Goal: Information Seeking & Learning: Learn about a topic

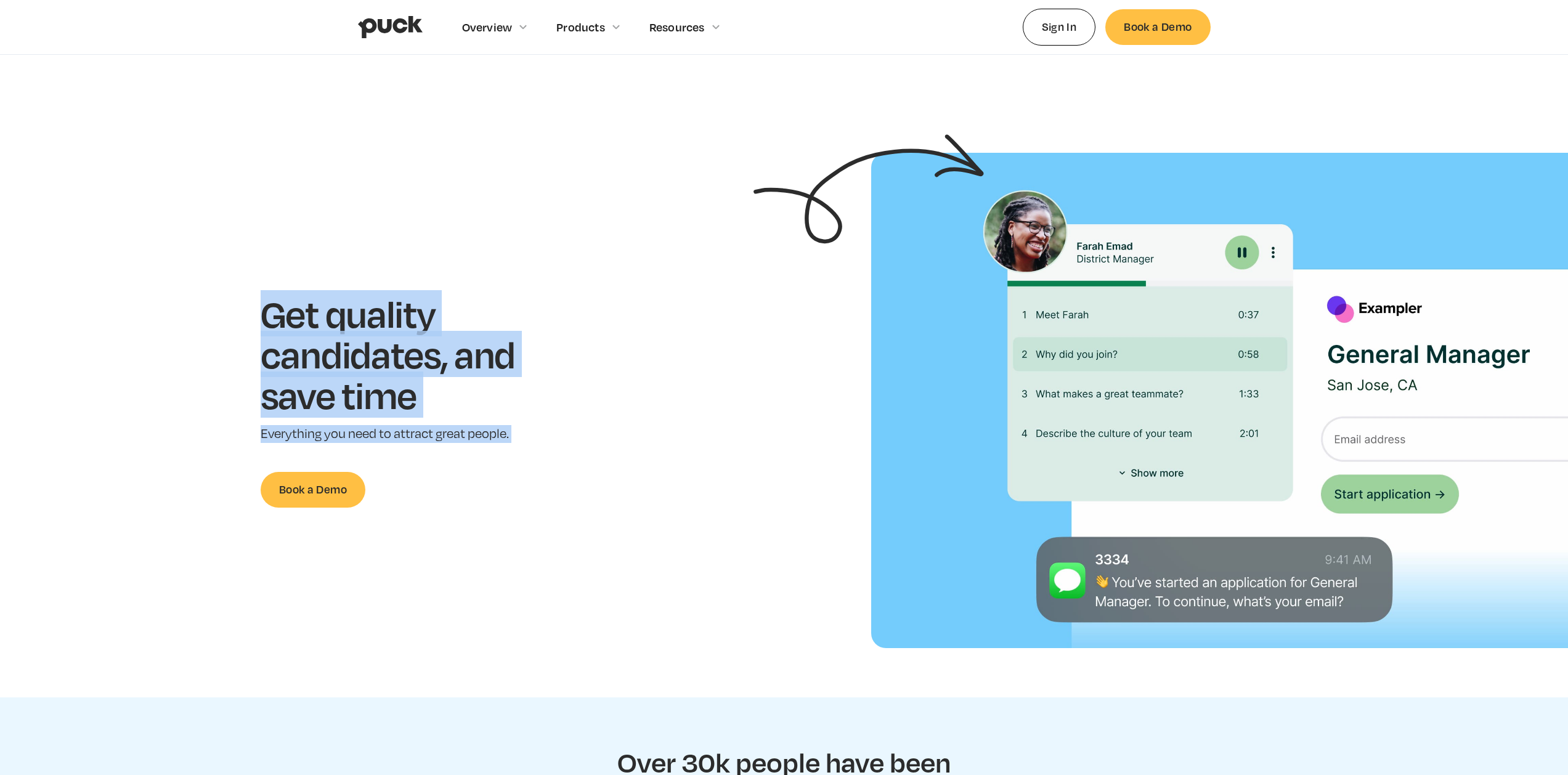
drag, startPoint x: 473, startPoint y: 284, endPoint x: 588, endPoint y: 456, distance: 206.9
click at [588, 456] on section "Get quality candidates, and save time Everything you need to attract great peop…" at bounding box center [784, 400] width 1568 height 495
click at [588, 456] on div "Get quality candidates, and save time Everything you need to attract great peop…" at bounding box center [406, 400] width 774 height 214
drag, startPoint x: 588, startPoint y: 456, endPoint x: 460, endPoint y: 236, distance: 254.5
click at [460, 236] on section "Get quality candidates, and save time Everything you need to attract great peop…" at bounding box center [784, 400] width 1568 height 495
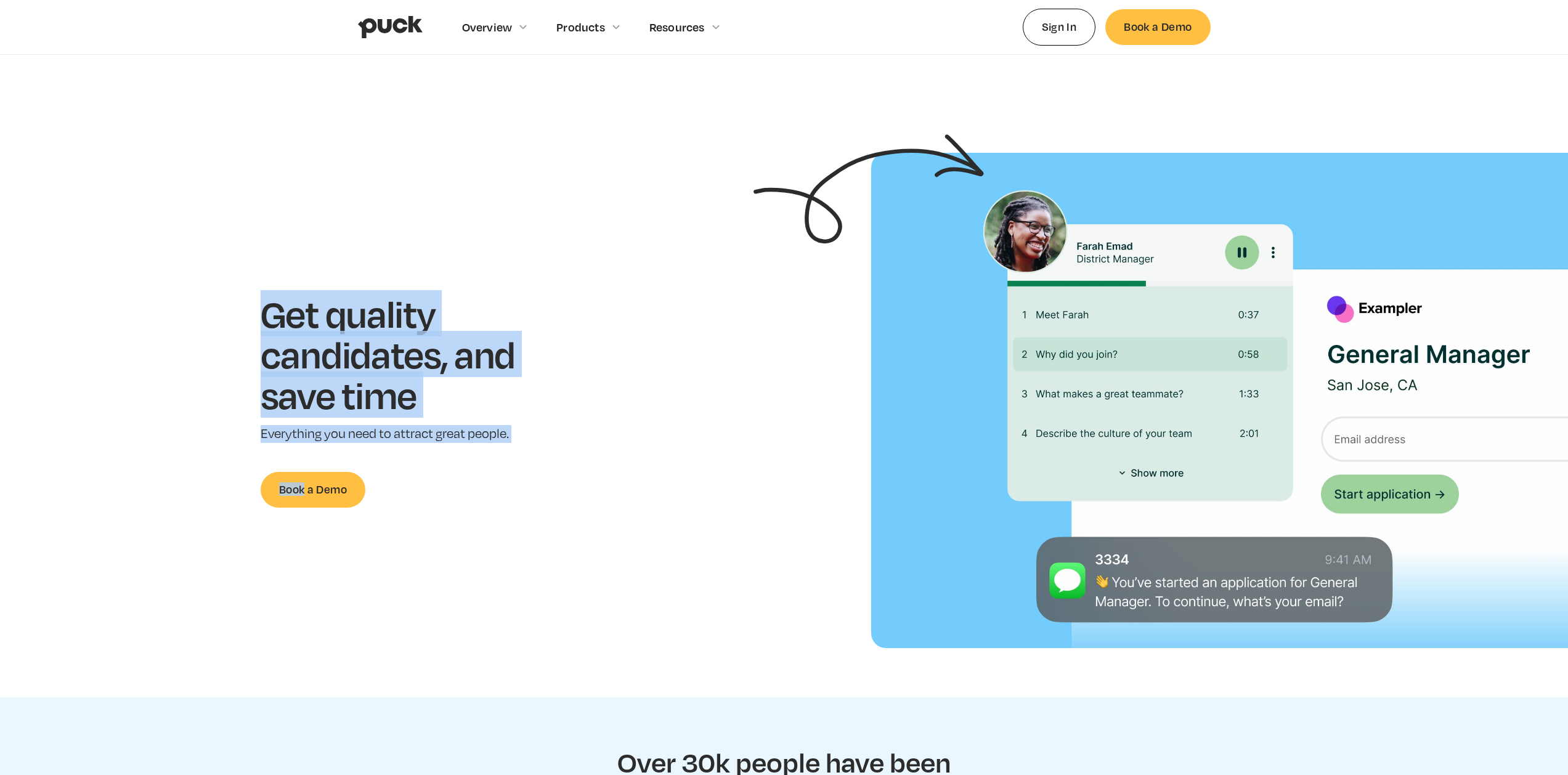
click at [456, 221] on section "Get quality candidates, and save time Everything you need to attract great peop…" at bounding box center [784, 400] width 1568 height 495
drag, startPoint x: 456, startPoint y: 221, endPoint x: 688, endPoint y: 427, distance: 310.3
click at [688, 427] on section "Get quality candidates, and save time Everything you need to attract great peop…" at bounding box center [784, 400] width 1568 height 495
click at [688, 427] on div "Get quality candidates, and save time Everything you need to attract great peop…" at bounding box center [406, 400] width 774 height 214
drag, startPoint x: 688, startPoint y: 427, endPoint x: 388, endPoint y: 224, distance: 362.2
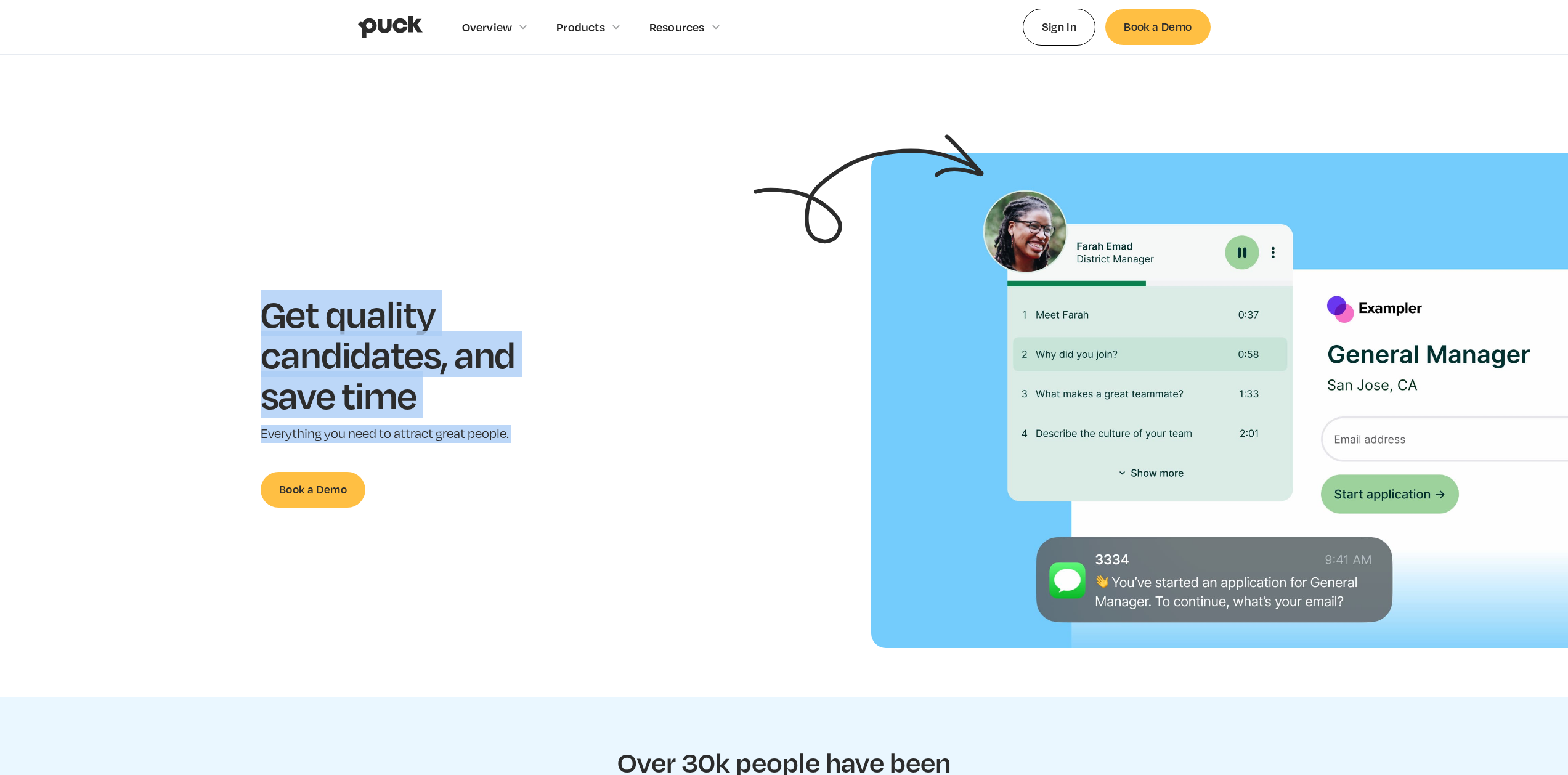
click at [394, 228] on section "Get quality candidates, and save time Everything you need to attract great peop…" at bounding box center [784, 400] width 1568 height 495
click at [388, 224] on section "Get quality candidates, and save time Everything you need to attract great peop…" at bounding box center [784, 400] width 1568 height 495
drag, startPoint x: 388, startPoint y: 224, endPoint x: 624, endPoint y: 444, distance: 322.6
click at [621, 444] on section "Get quality candidates, and save time Everything you need to attract great peop…" at bounding box center [784, 400] width 1568 height 495
click at [624, 444] on div "Get quality candidates, and save time Everything you need to attract great peop…" at bounding box center [406, 400] width 774 height 214
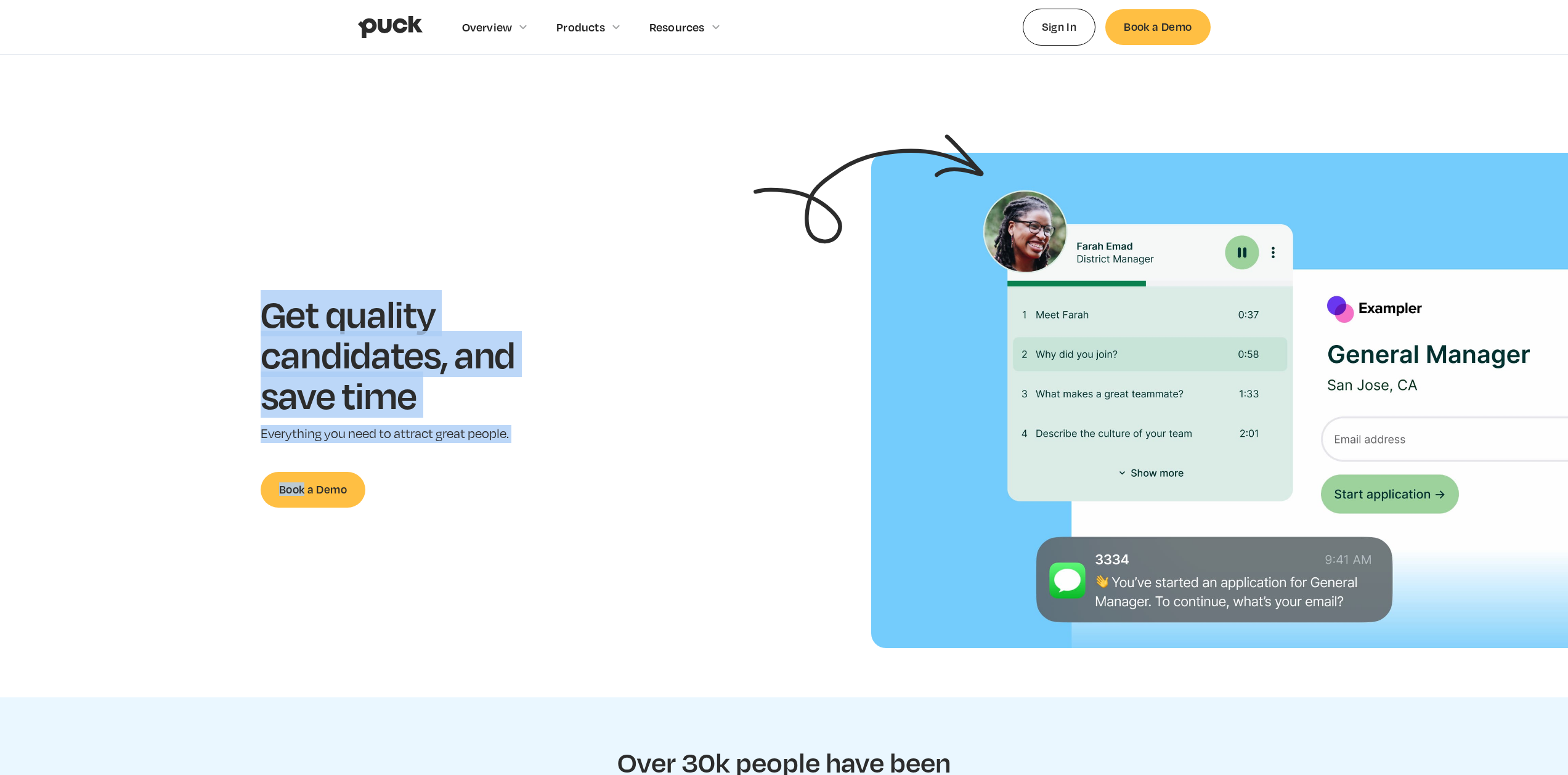
drag, startPoint x: 624, startPoint y: 444, endPoint x: 366, endPoint y: 258, distance: 318.1
click at [374, 265] on section "Get quality candidates, and save time Everything you need to attract great peop…" at bounding box center [784, 400] width 1568 height 495
click at [366, 258] on section "Get quality candidates, and save time Everything you need to attract great peop…" at bounding box center [784, 400] width 1568 height 495
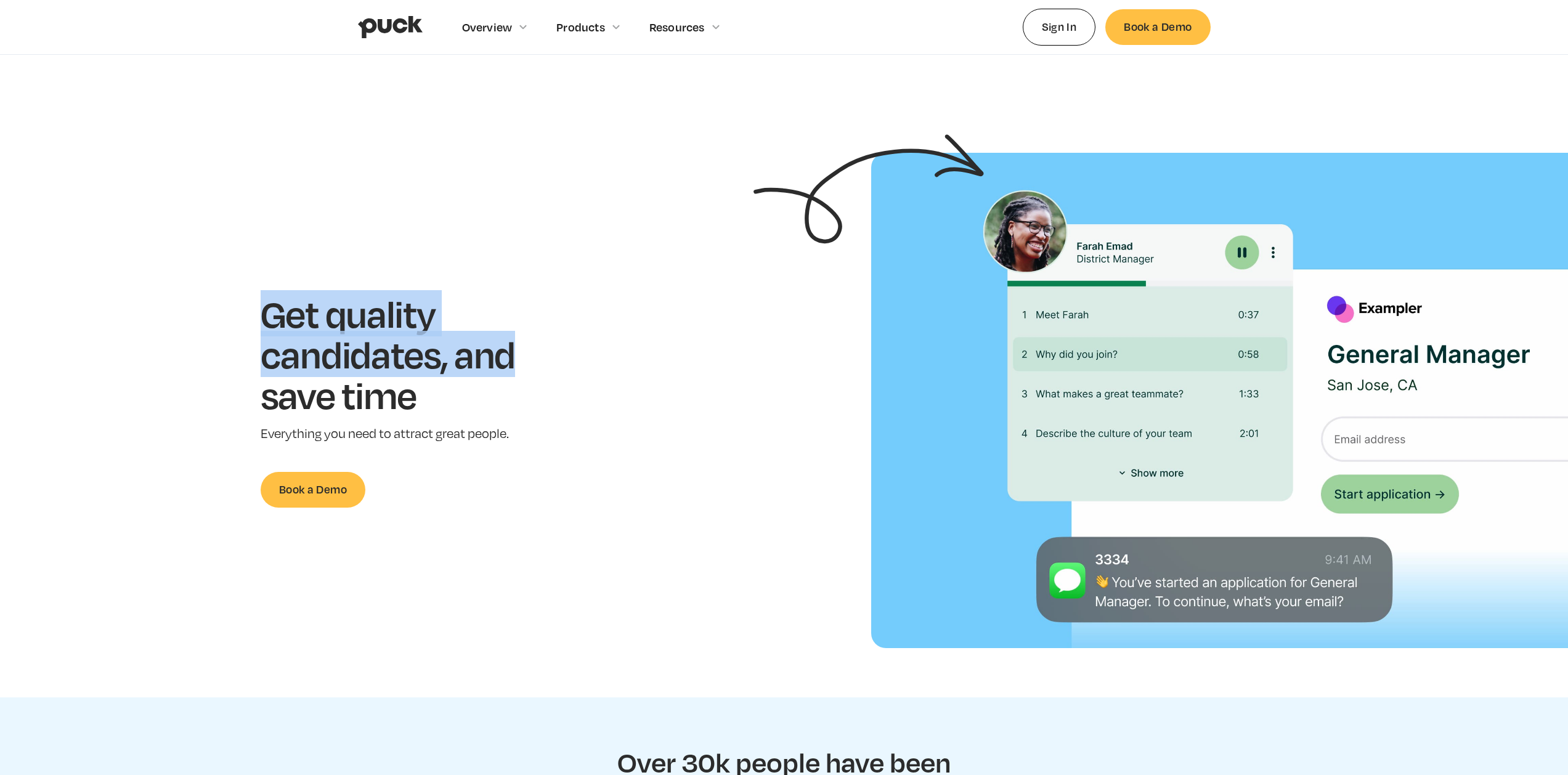
drag, startPoint x: 366, startPoint y: 258, endPoint x: 661, endPoint y: 425, distance: 339.0
click at [590, 393] on section "Get quality candidates, and save time Everything you need to attract great peop…" at bounding box center [784, 400] width 1568 height 495
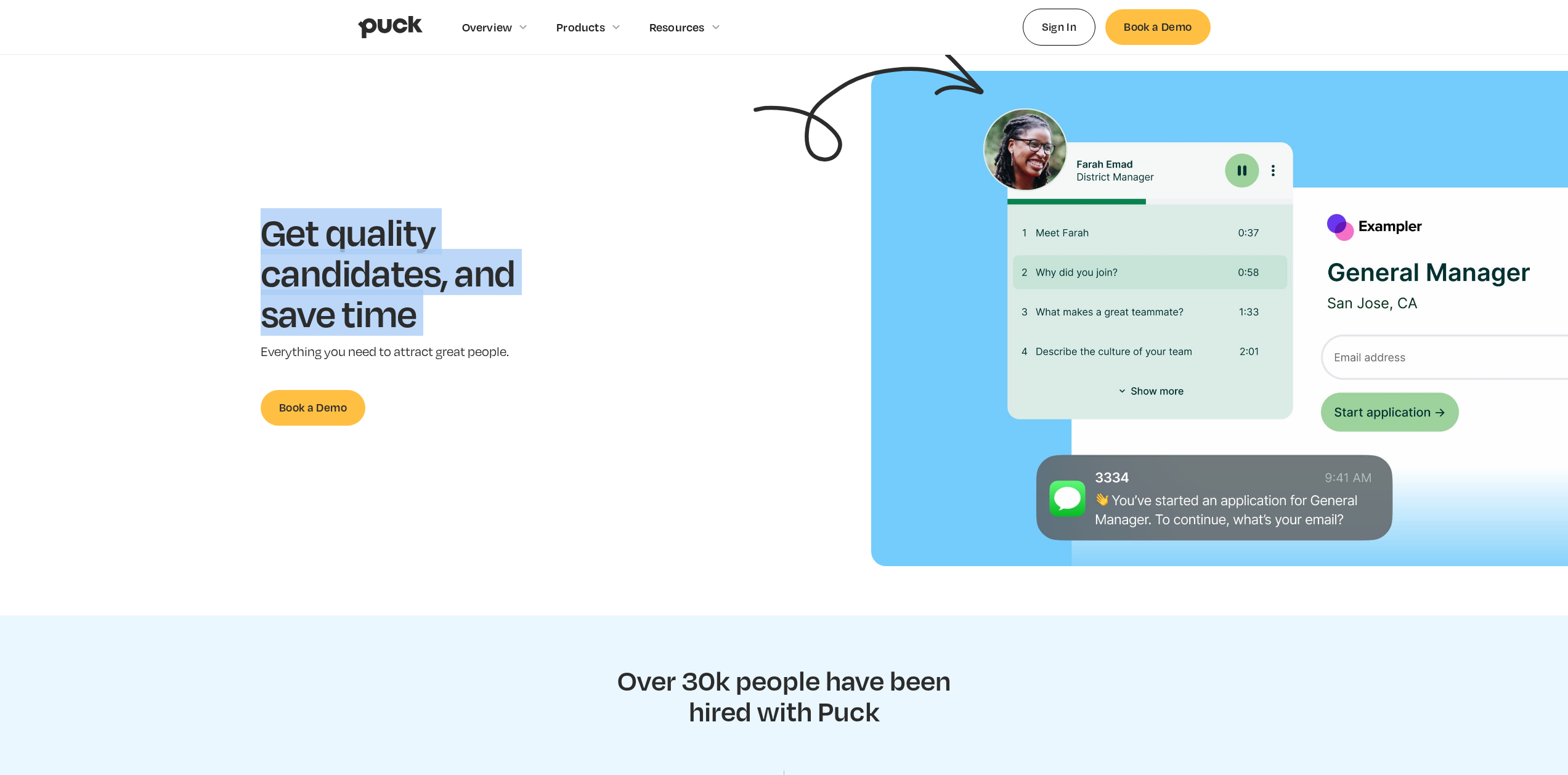
scroll to position [82, 0]
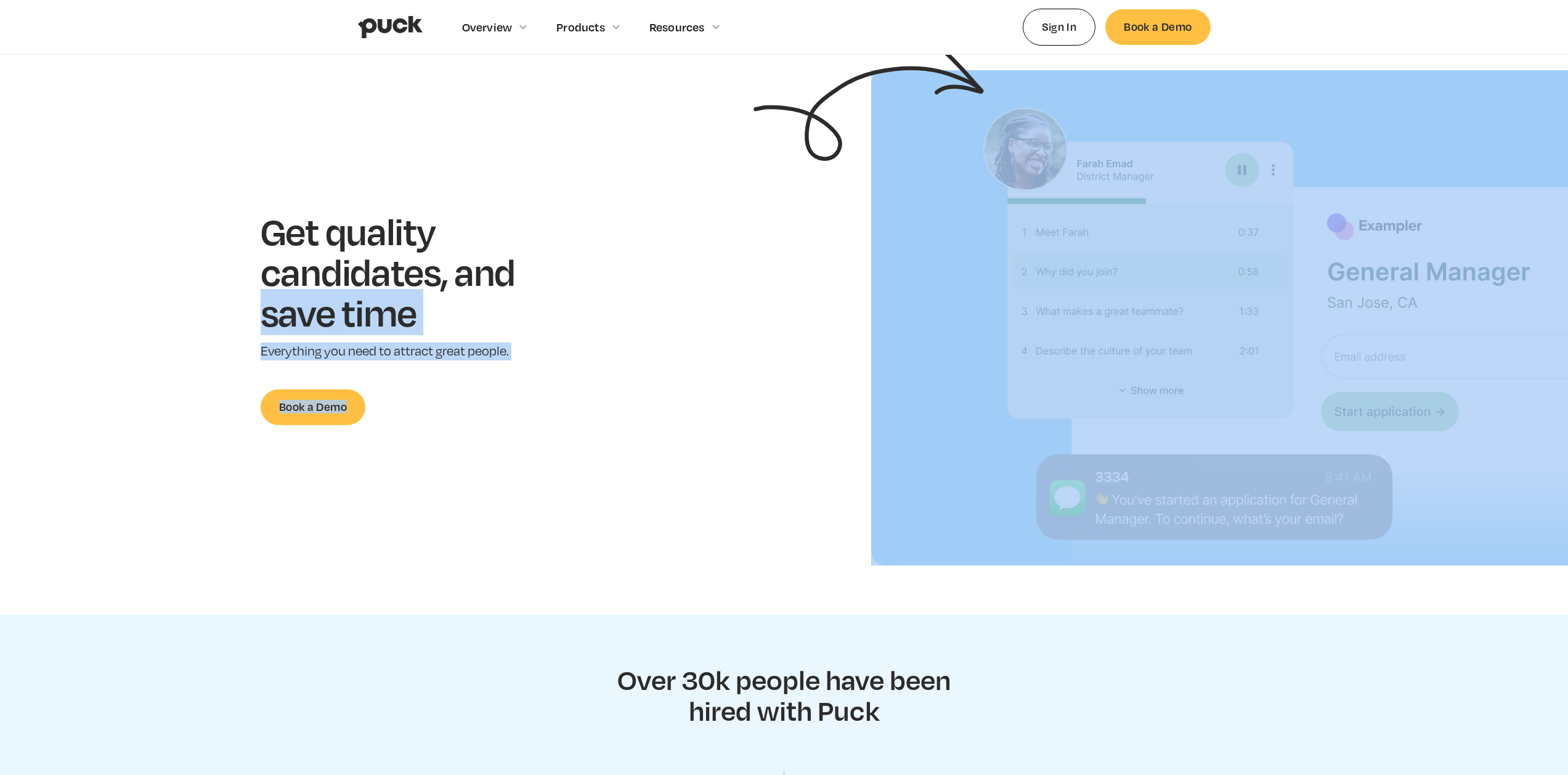
drag, startPoint x: 626, startPoint y: 313, endPoint x: 756, endPoint y: 441, distance: 182.4
click at [756, 441] on section "Get quality candidates, and save time Everything you need to attract great peop…" at bounding box center [784, 318] width 1568 height 495
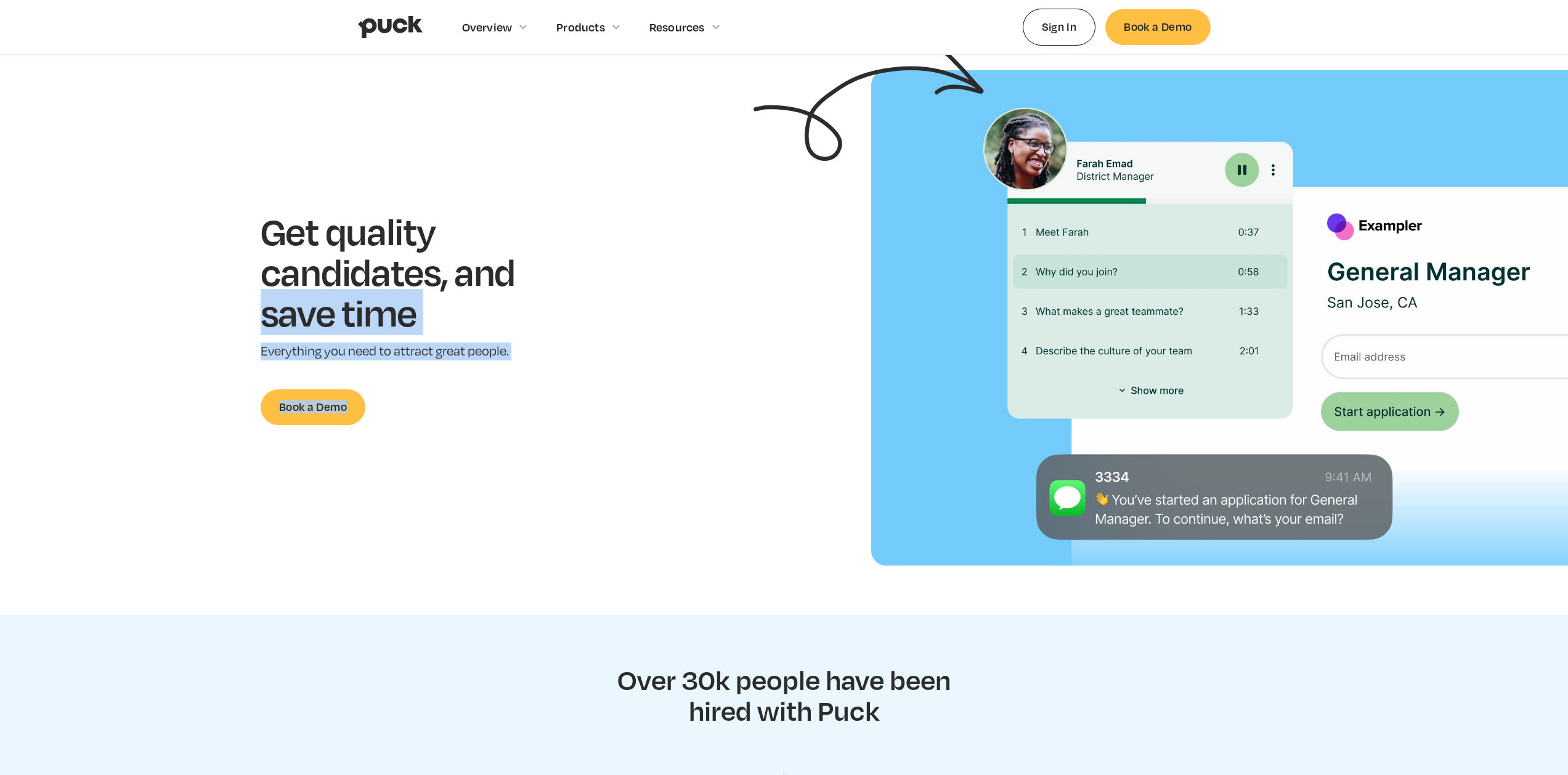
drag, startPoint x: 747, startPoint y: 429, endPoint x: 377, endPoint y: 176, distance: 448.2
click at [400, 198] on section "Get quality candidates, and save time Everything you need to attract great peop…" at bounding box center [784, 318] width 1568 height 495
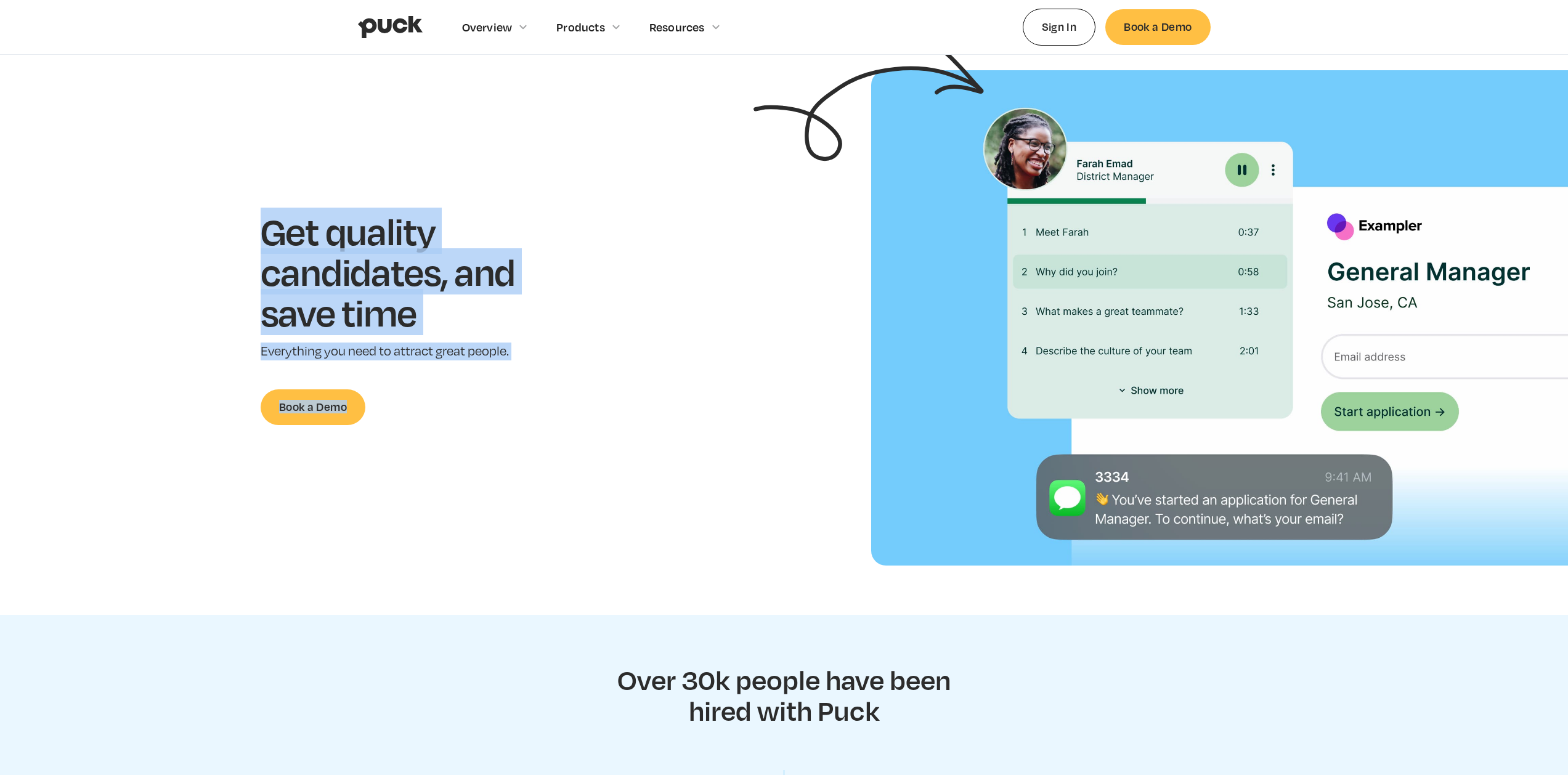
click at [368, 167] on section "Get quality candidates, and save time Everything you need to attract great peop…" at bounding box center [784, 318] width 1568 height 495
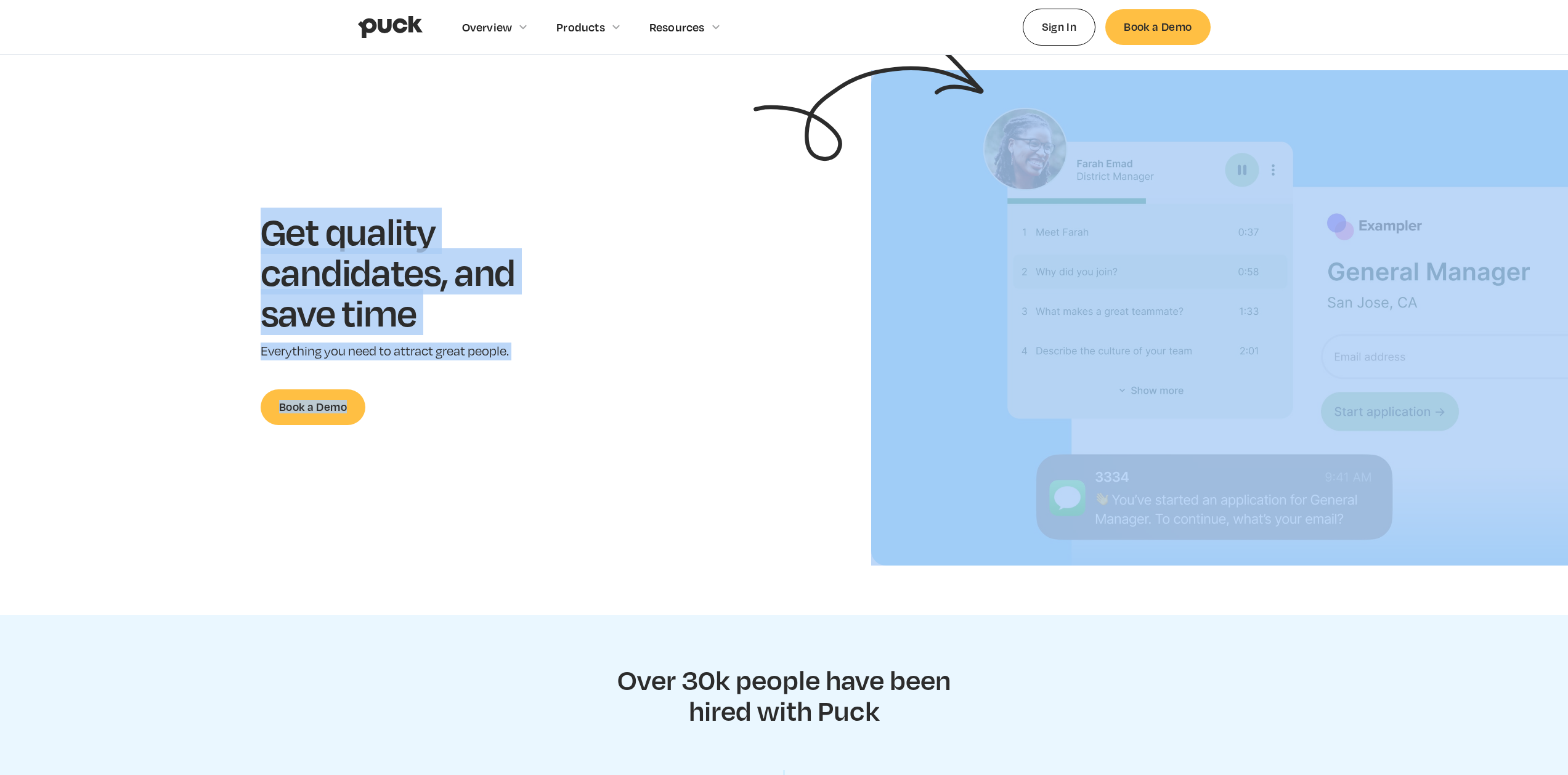
drag, startPoint x: 368, startPoint y: 167, endPoint x: 665, endPoint y: 403, distance: 379.3
click at [662, 402] on section "Get quality candidates, and save time Everything you need to attract great peop…" at bounding box center [784, 318] width 1568 height 495
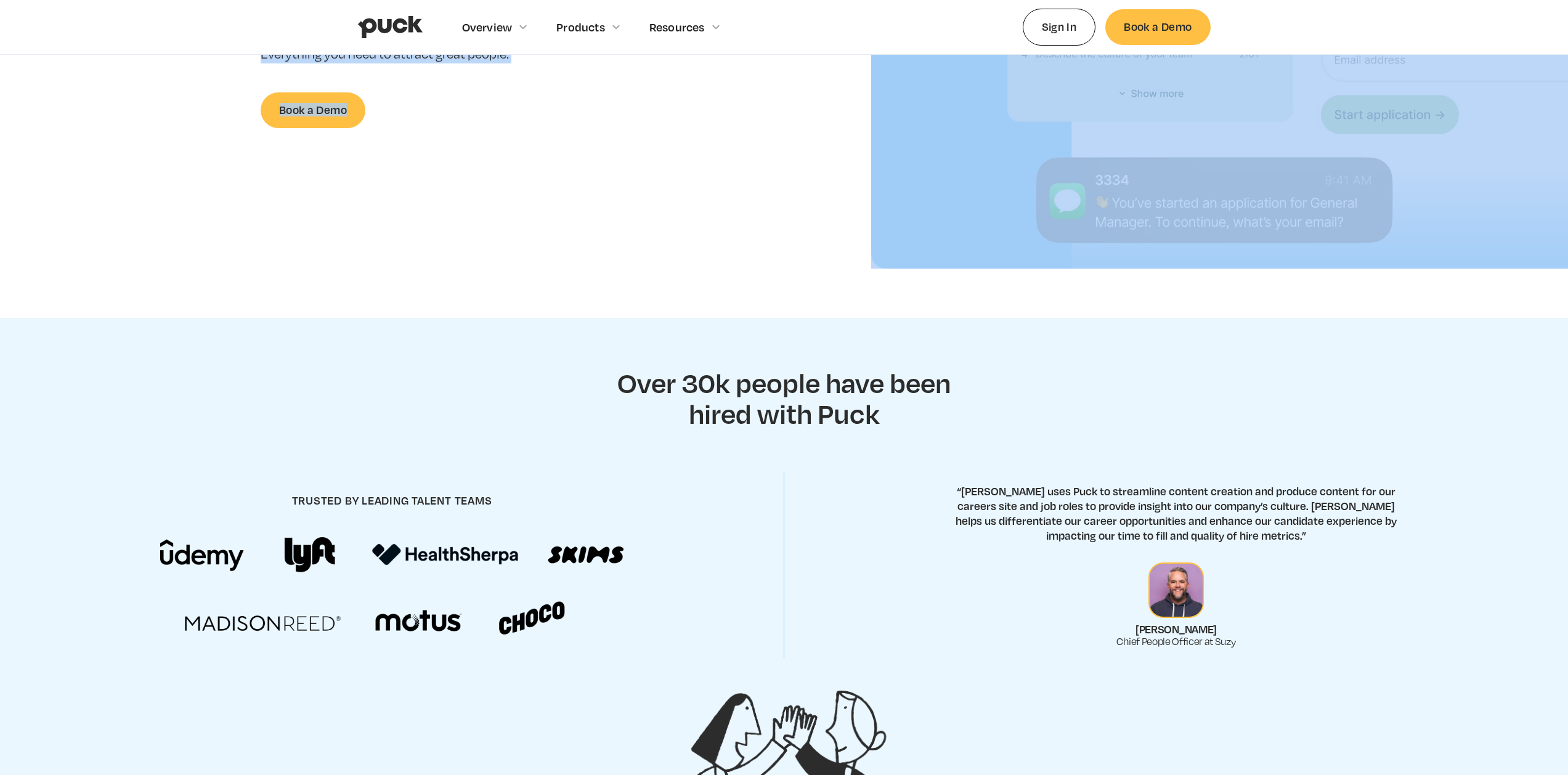
scroll to position [453, 0]
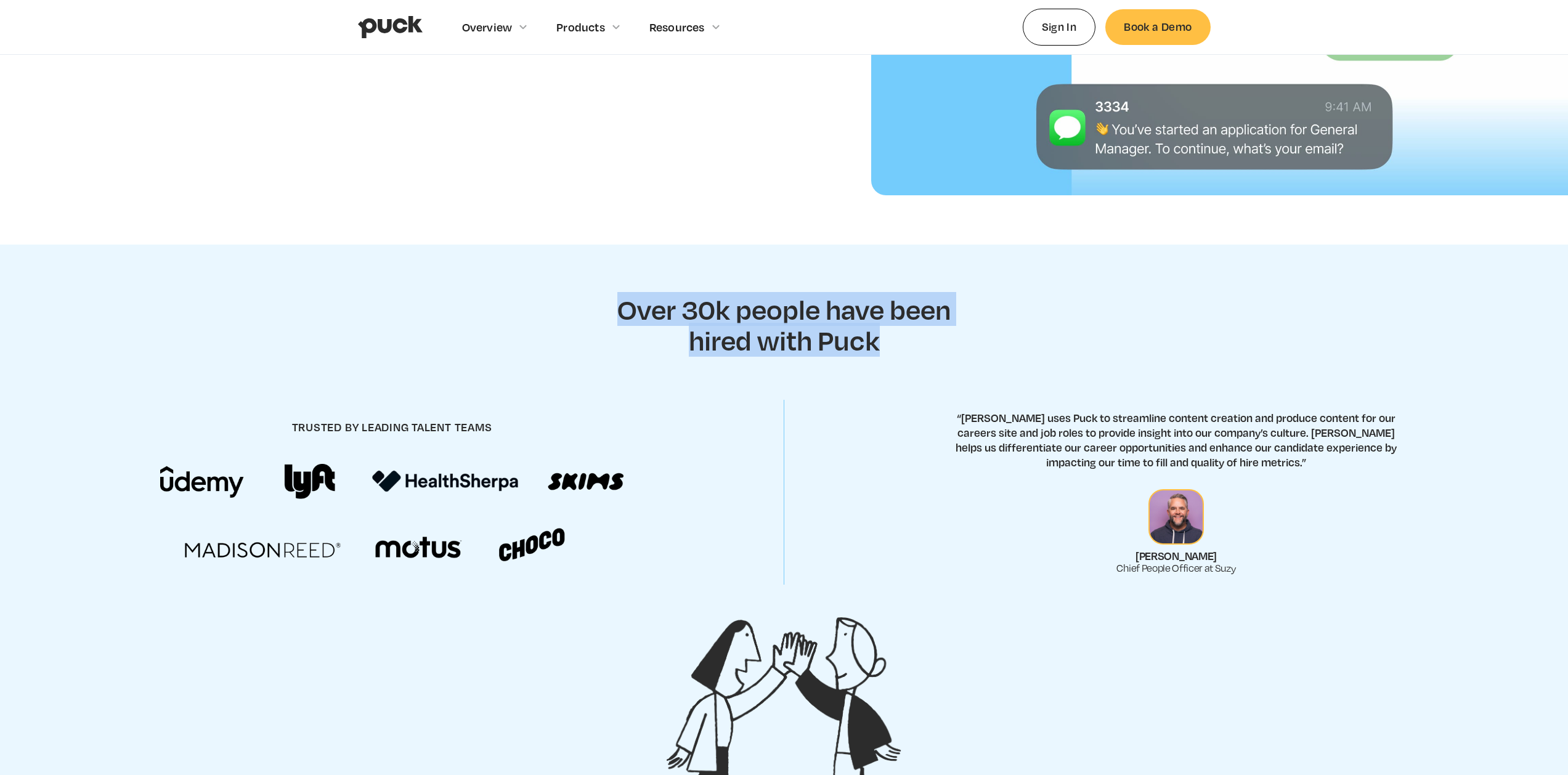
drag, startPoint x: 600, startPoint y: 317, endPoint x: 946, endPoint y: 408, distance: 357.8
click at [932, 406] on section "Over 30k people have been hired with Puck trusted by leading talent teams “Suzy…" at bounding box center [784, 515] width 1568 height 540
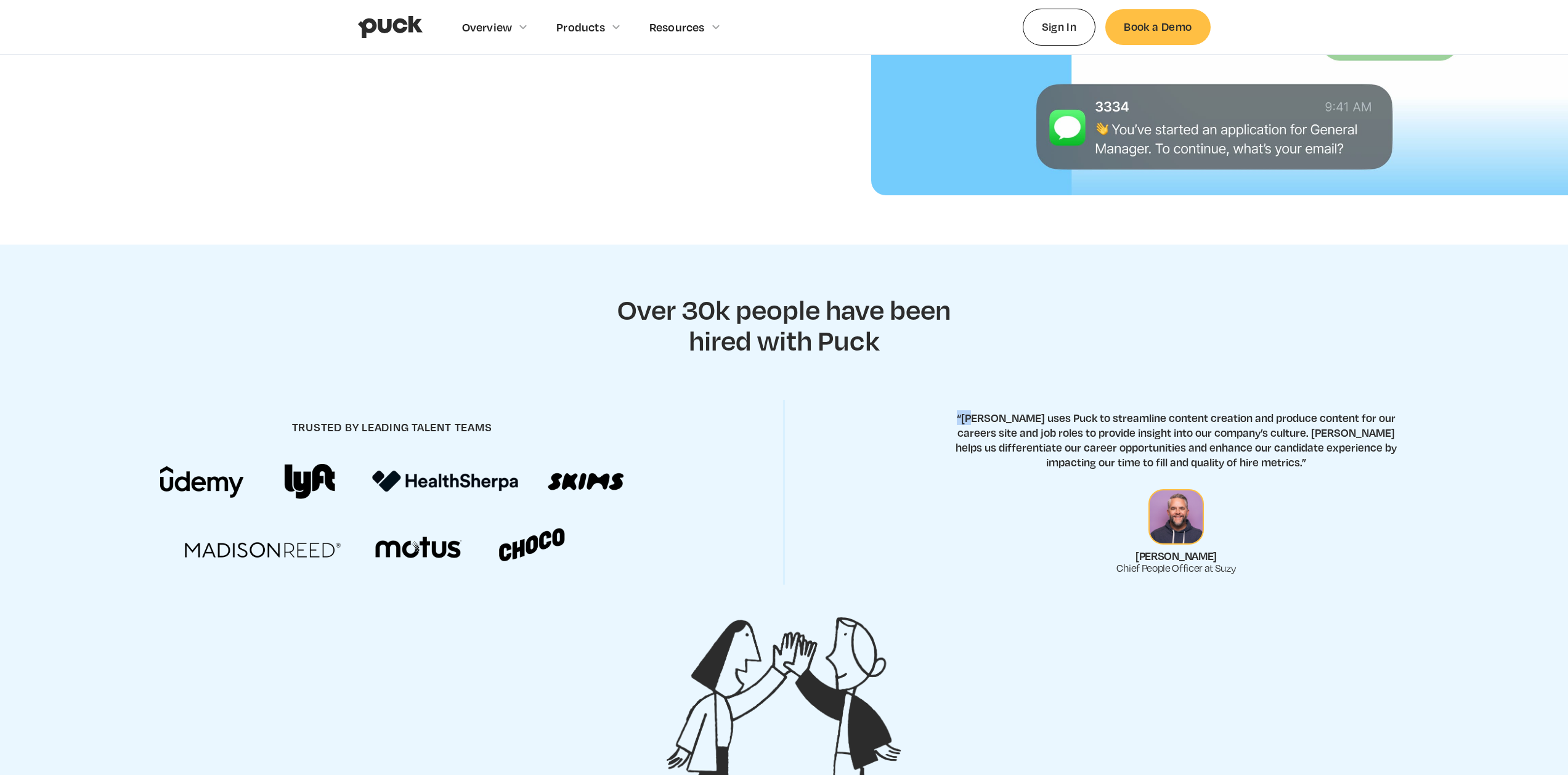
drag, startPoint x: 957, startPoint y: 409, endPoint x: 1052, endPoint y: 448, distance: 102.7
click at [967, 416] on div "trusted by leading talent teams “Suzy uses Puck to streamline content creation …" at bounding box center [784, 492] width 1568 height 216
click at [586, 252] on section "Over 30k people have been hired with Puck trusted by leading talent teams “Suzy…" at bounding box center [784, 515] width 1568 height 540
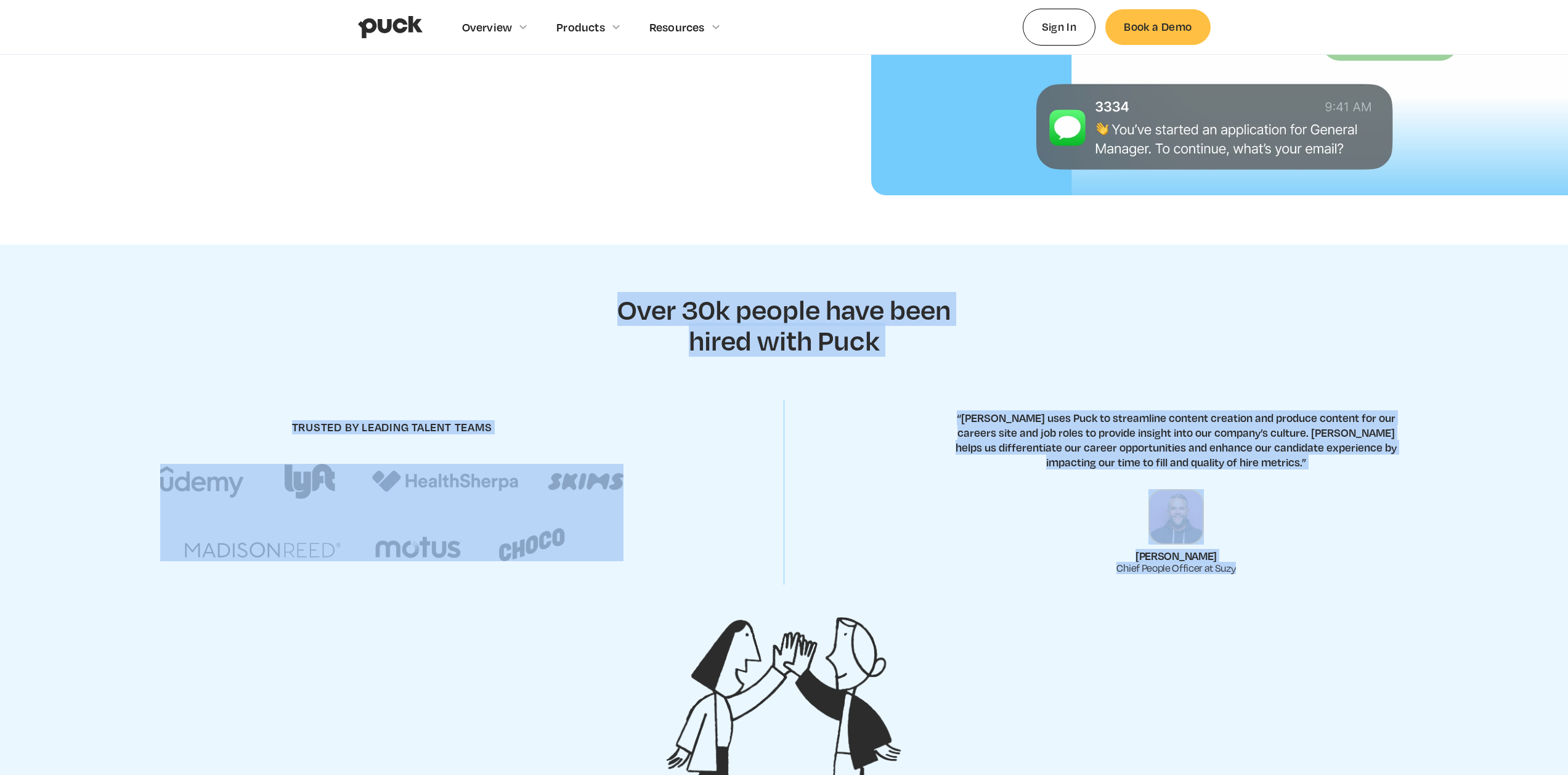
drag, startPoint x: 603, startPoint y: 280, endPoint x: 1192, endPoint y: 585, distance: 663.3
click at [1187, 582] on section "Over 30k people have been hired with Puck trusted by leading talent teams “Suzy…" at bounding box center [784, 515] width 1568 height 540
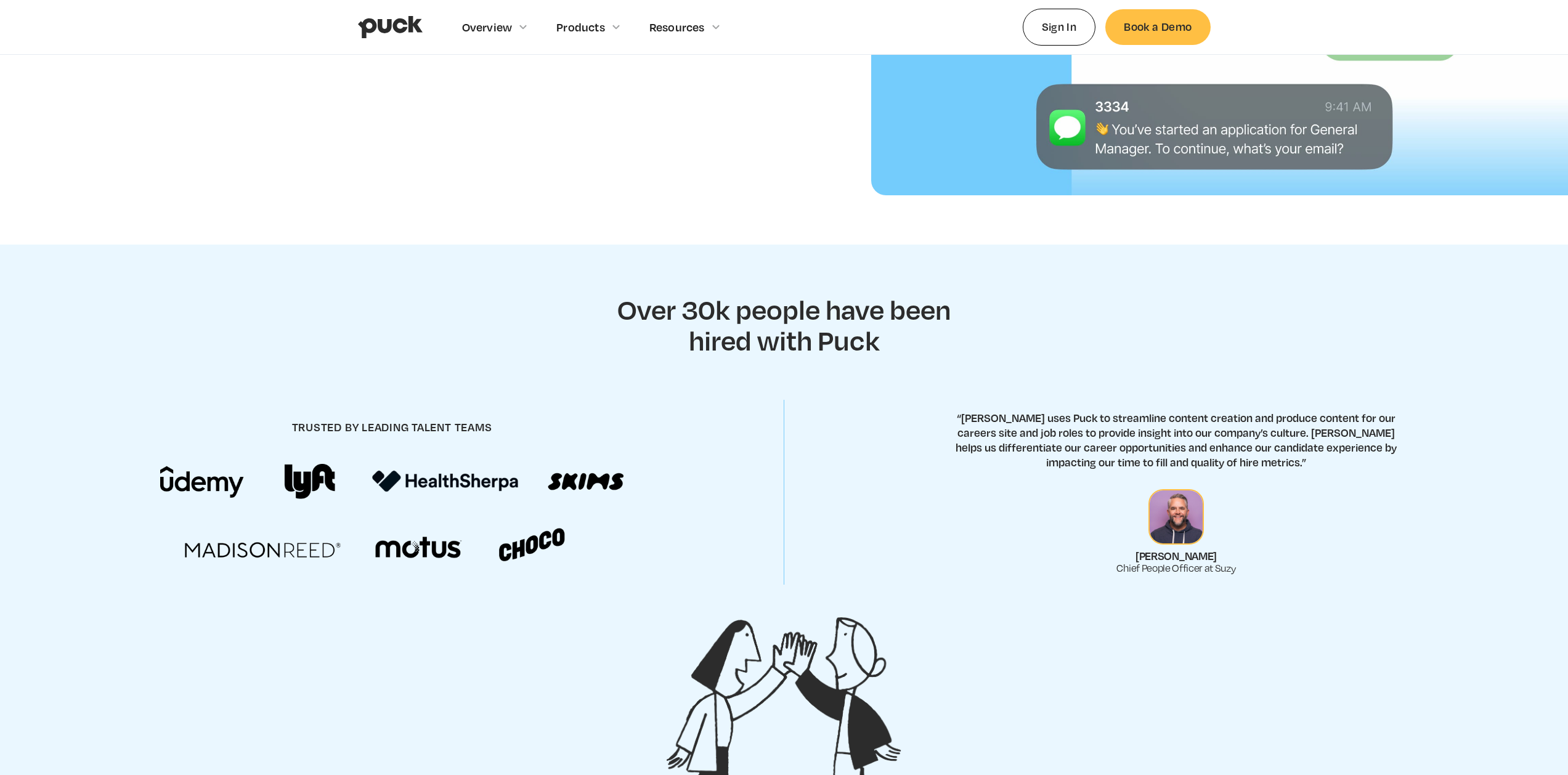
click at [1214, 602] on section "Over 30k people have been hired with Puck trusted by leading talent teams “Suzy…" at bounding box center [784, 515] width 1568 height 540
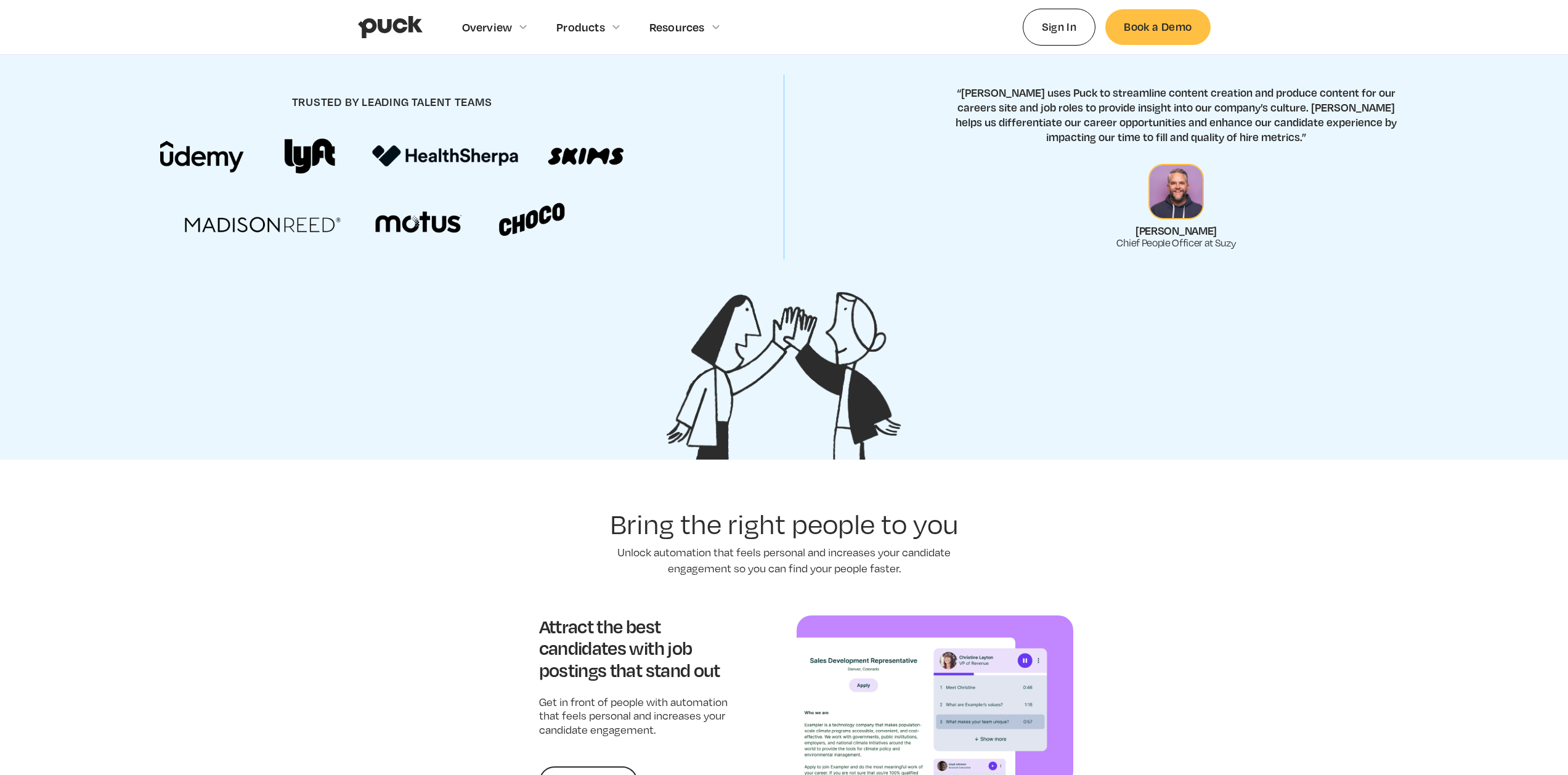
scroll to position [982, 0]
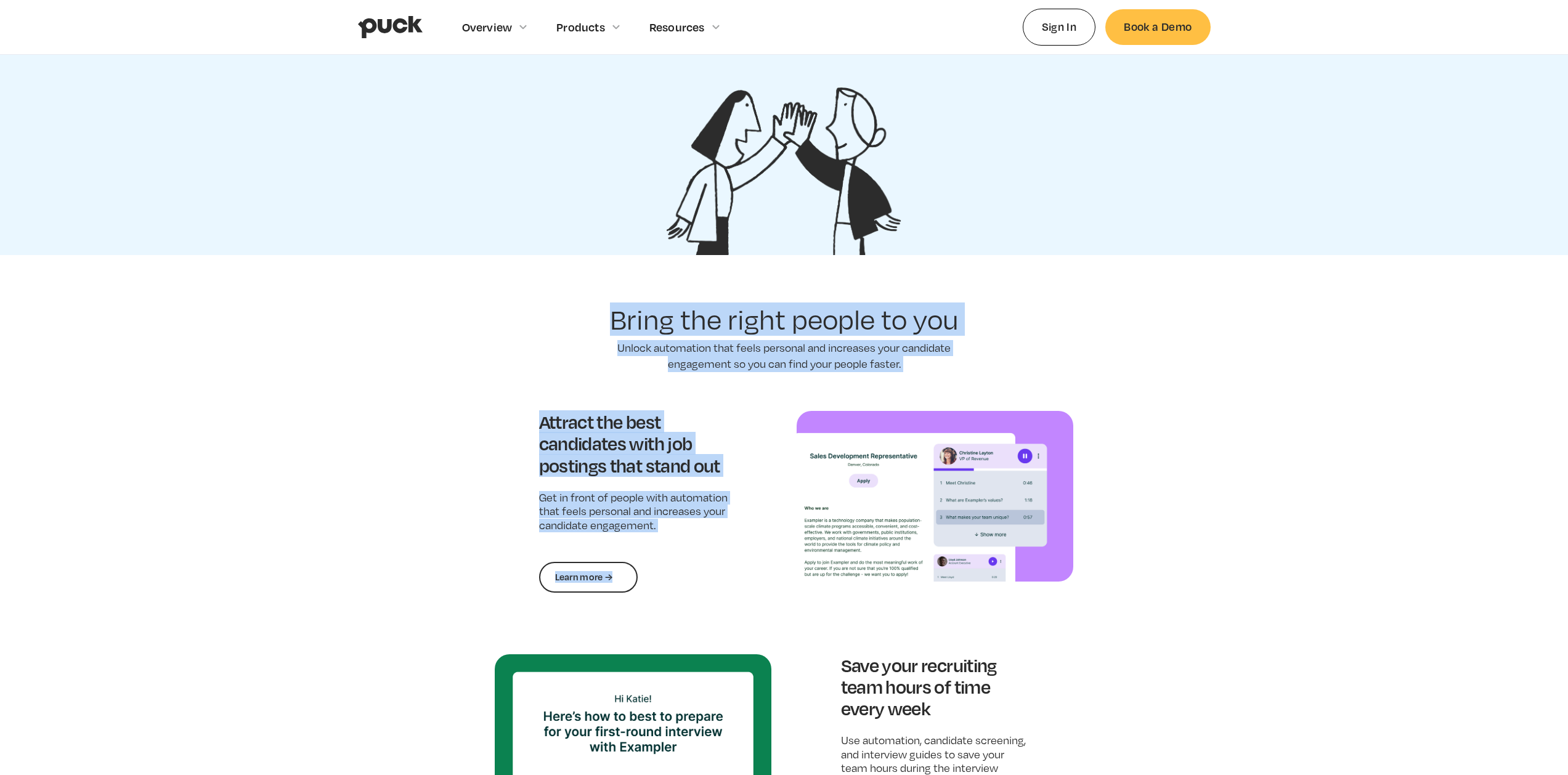
drag, startPoint x: 437, startPoint y: 297, endPoint x: 739, endPoint y: 594, distance: 423.6
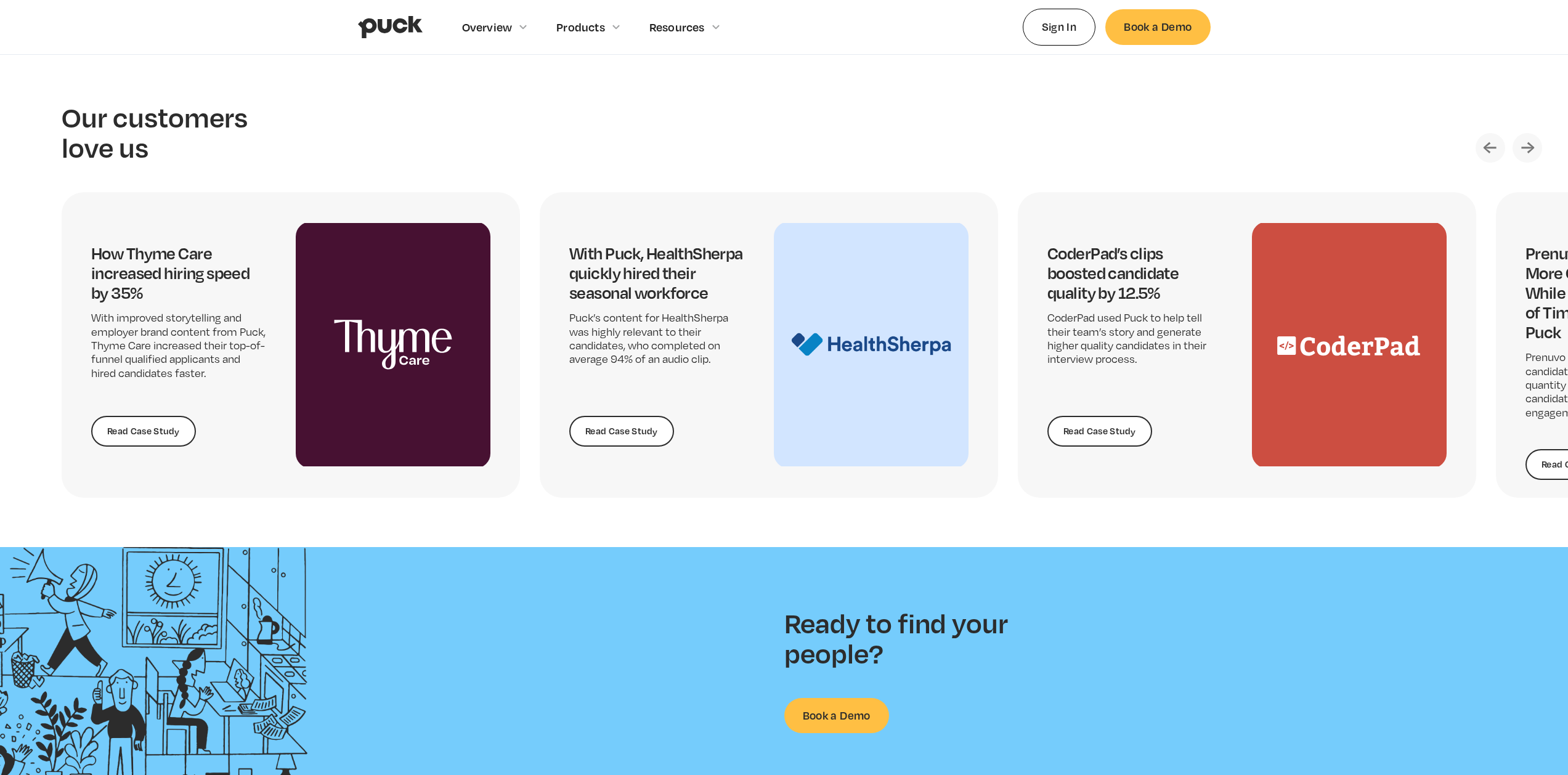
scroll to position [2735, 0]
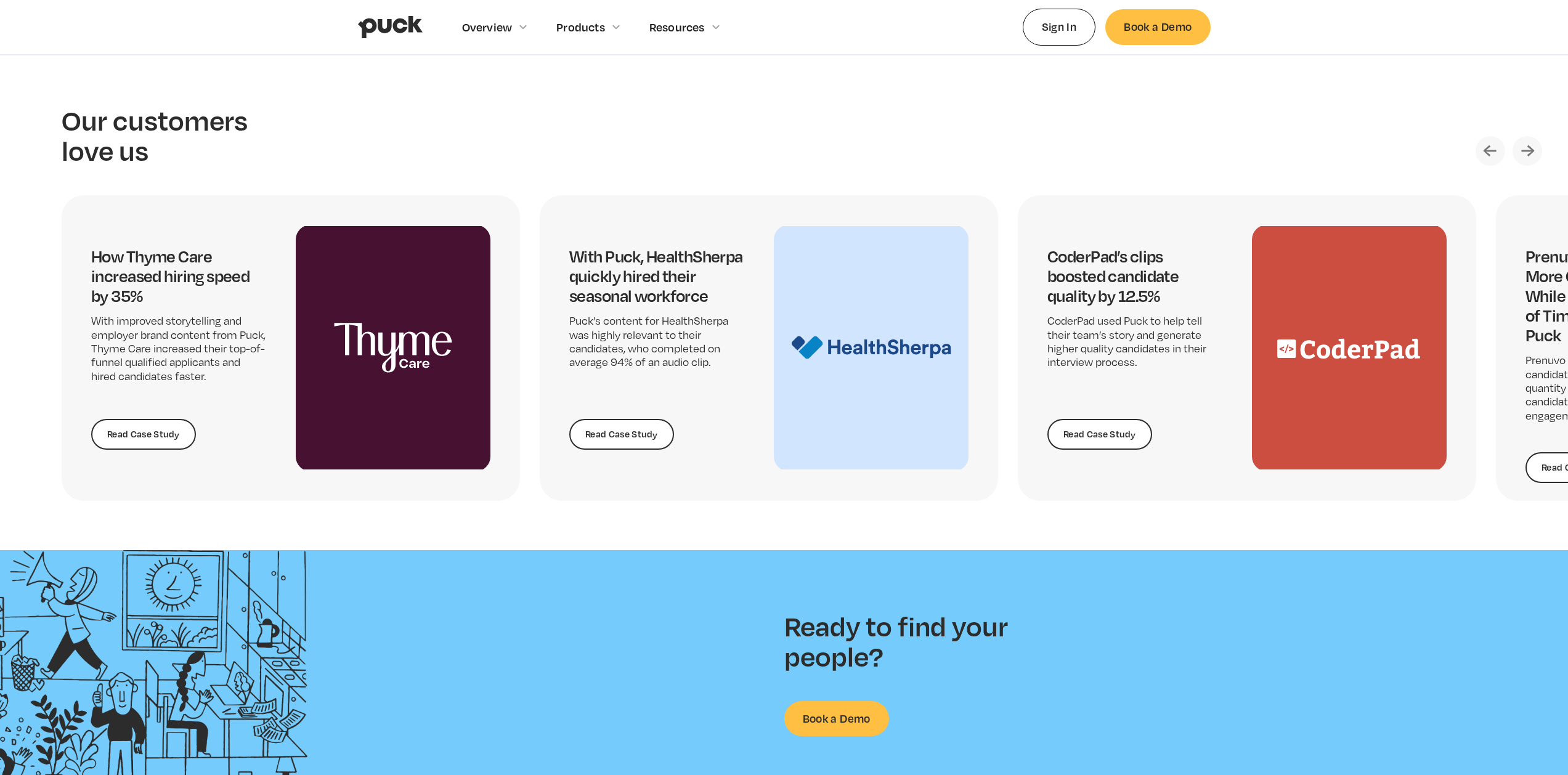
click at [420, 529] on section "Our customers love us How Thyme Care increased hiring speed by 35% With improve…" at bounding box center [784, 303] width 1568 height 495
drag, startPoint x: 418, startPoint y: 527, endPoint x: 336, endPoint y: 260, distance: 279.3
click at [340, 281] on section "Our customers love us How Thyme Care increased hiring speed by 35% With improve…" at bounding box center [784, 303] width 1568 height 495
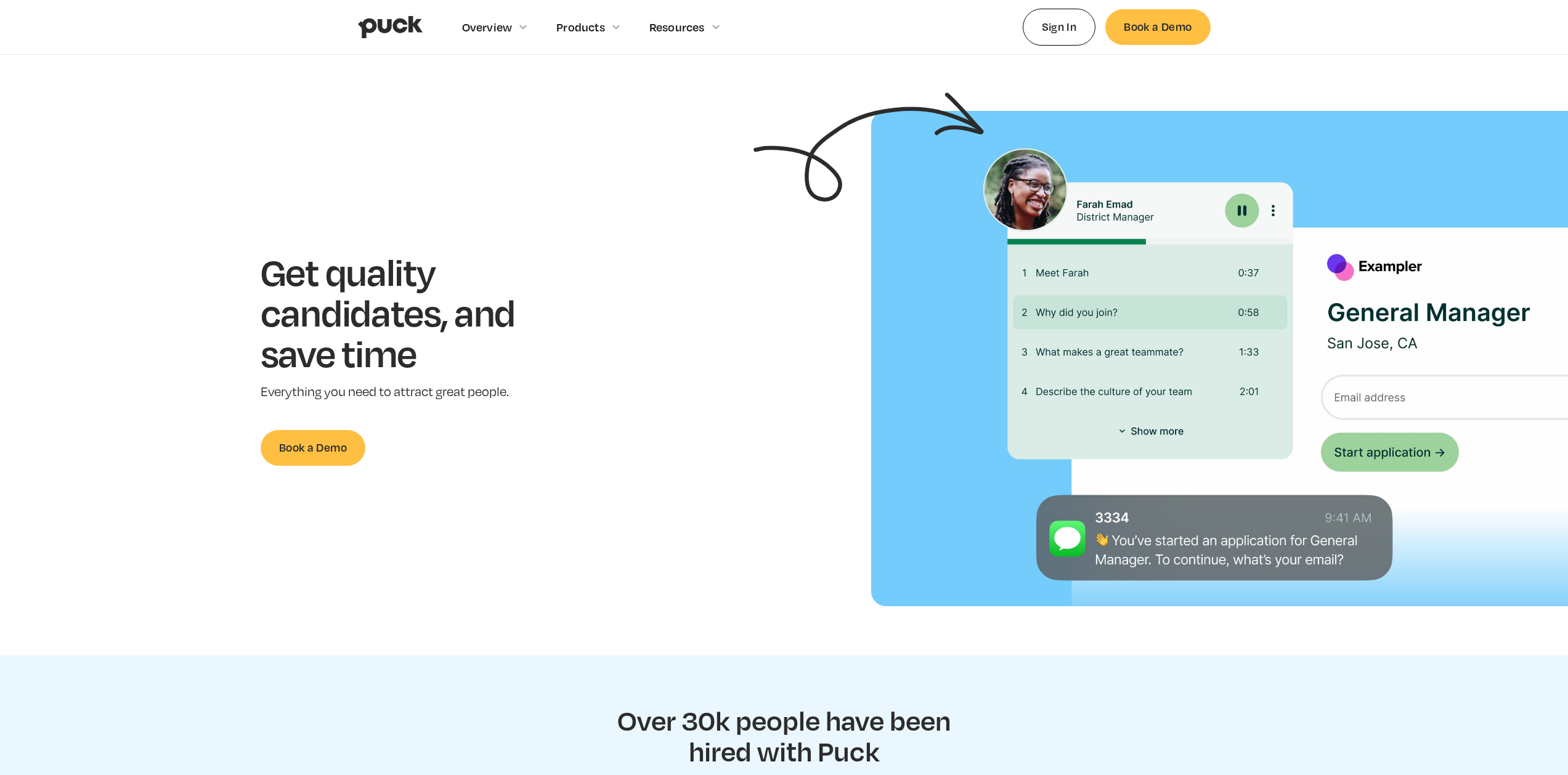
scroll to position [0, 0]
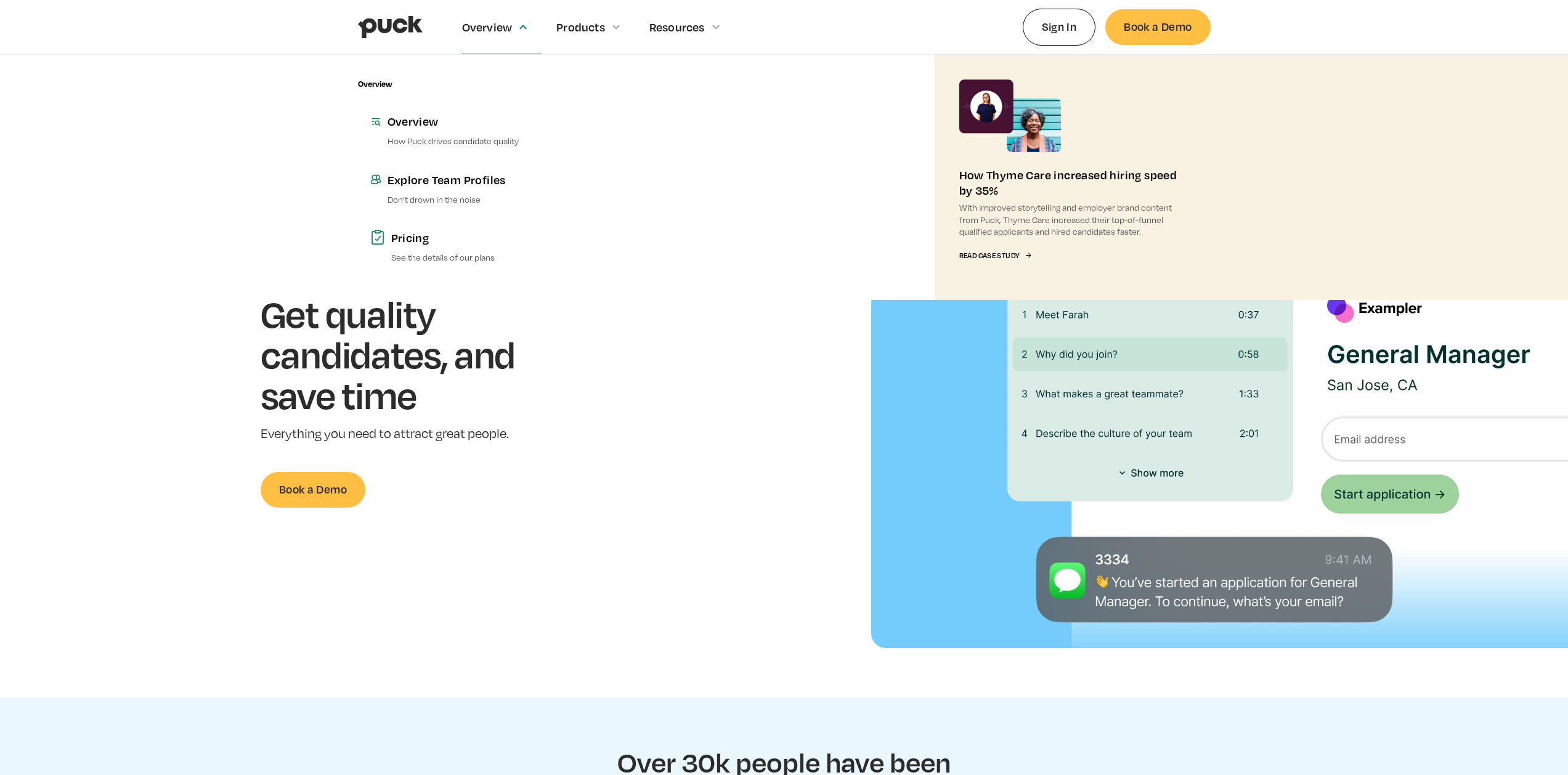
drag, startPoint x: 494, startPoint y: 27, endPoint x: 475, endPoint y: 91, distance: 66.8
click at [476, 54] on div "Overview Overview Overview How Puck drives candidate quality Explore Team Profi…" at bounding box center [502, 27] width 80 height 54
click at [435, 133] on link "Overview How Puck drives candidate quality" at bounding box center [495, 130] width 276 height 58
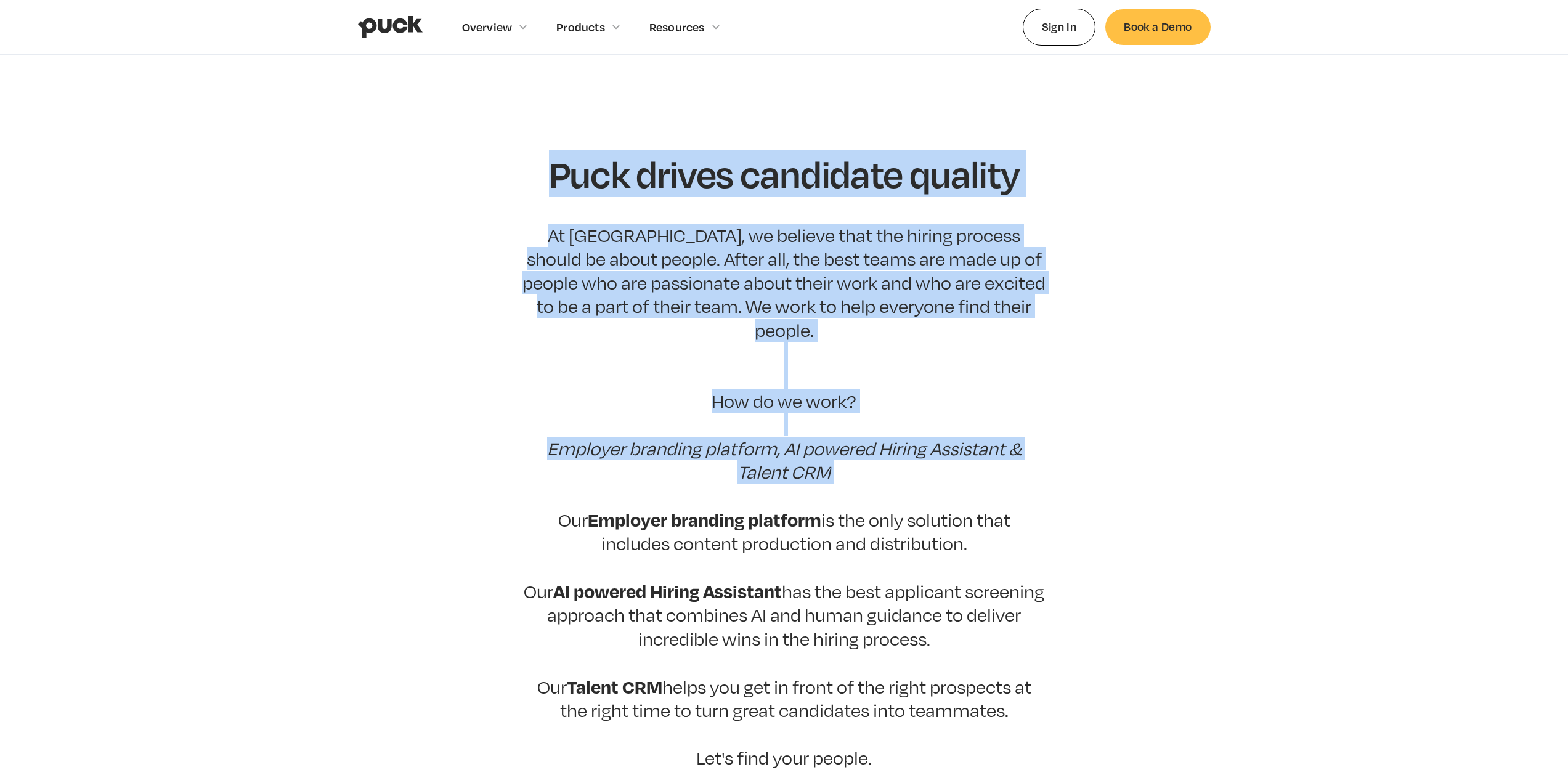
drag, startPoint x: 513, startPoint y: 161, endPoint x: 961, endPoint y: 486, distance: 553.5
click at [960, 485] on section "Puck drives candidate quality At [GEOGRAPHIC_DATA], we believe that the hiring …" at bounding box center [784, 493] width 1568 height 681
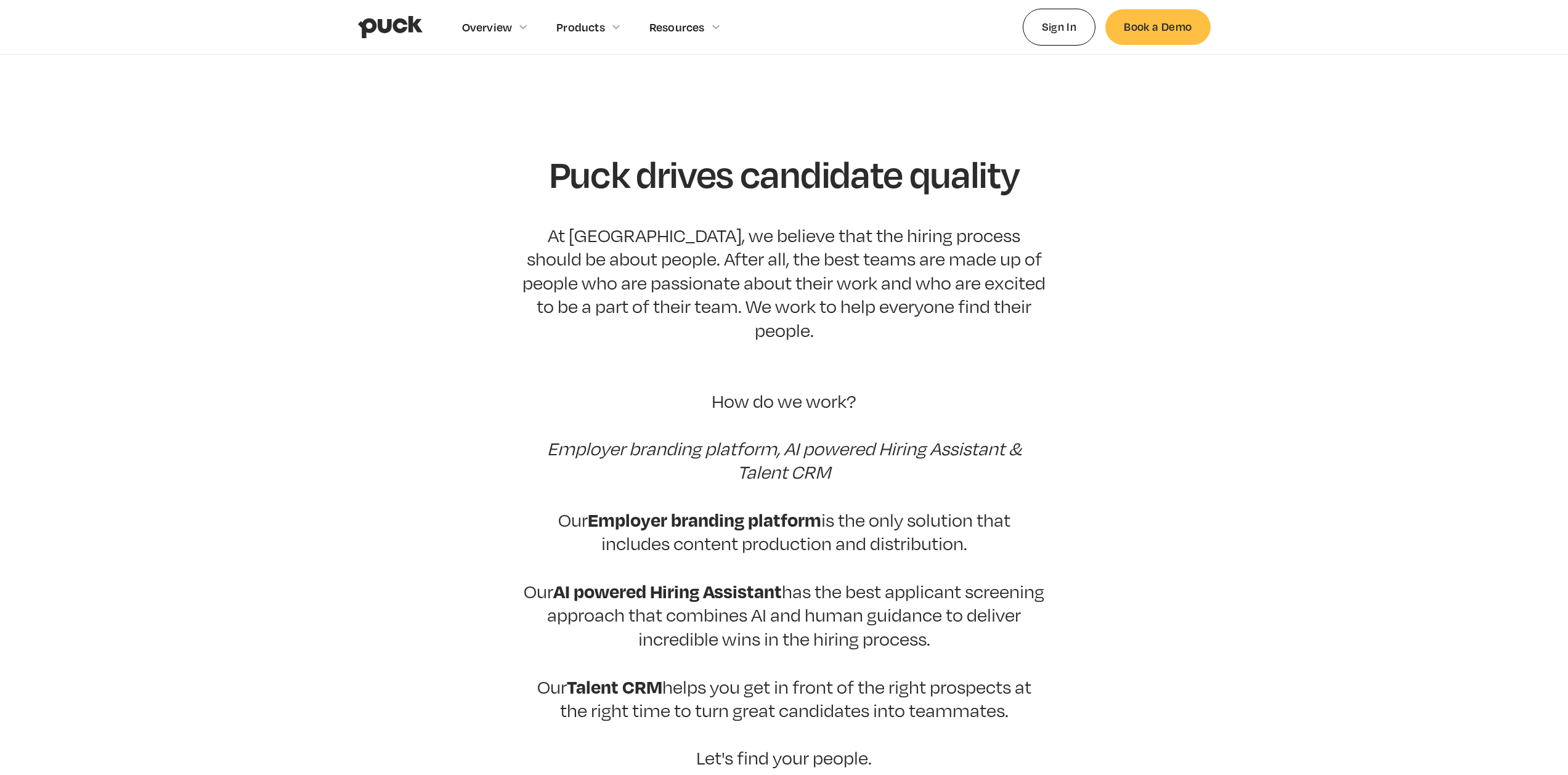
click at [963, 489] on p "At [GEOGRAPHIC_DATA], we believe that the hiring process should be about people…" at bounding box center [784, 496] width 524 height 546
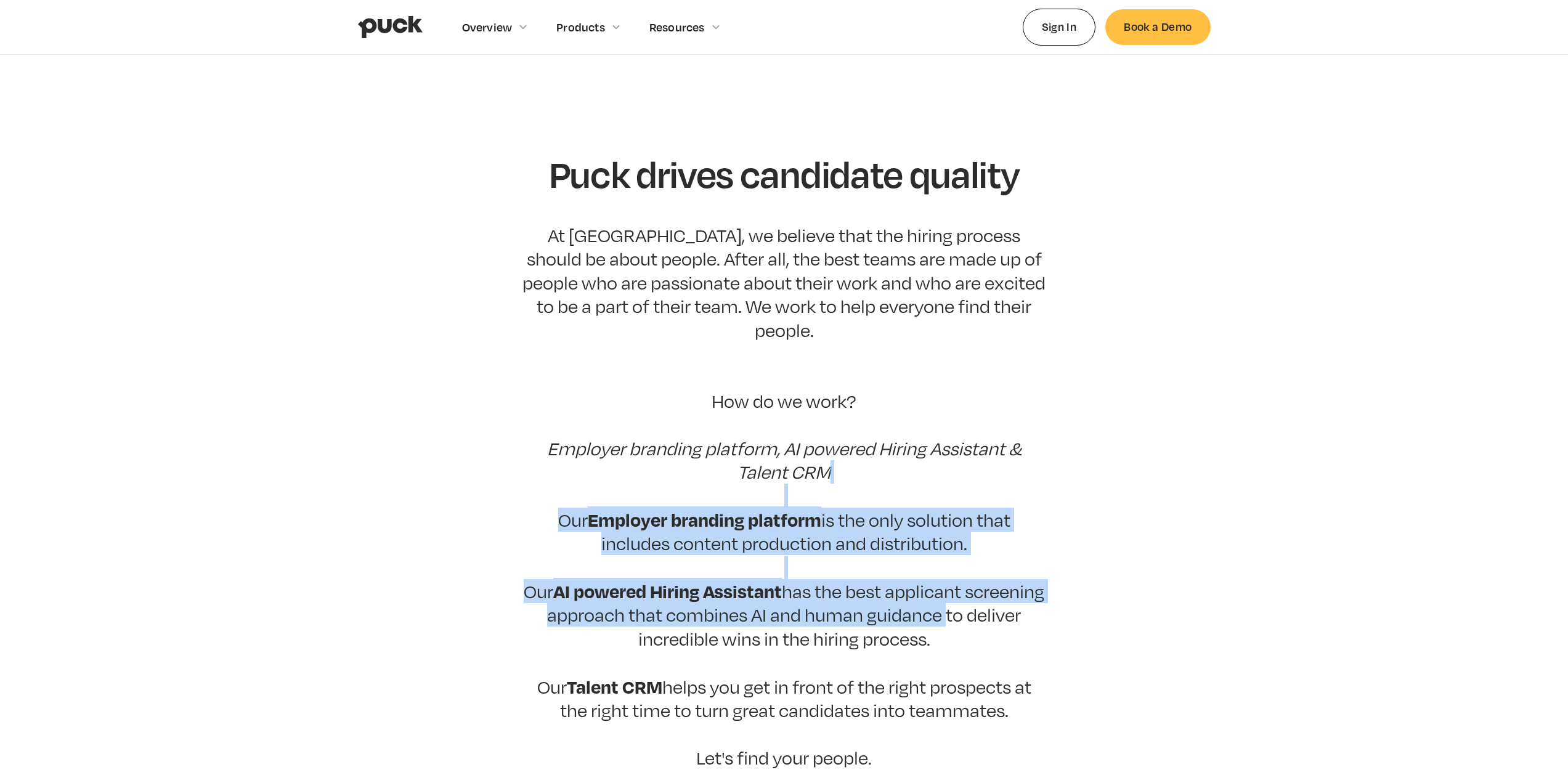
drag, startPoint x: 942, startPoint y: 490, endPoint x: 1010, endPoint y: 581, distance: 113.6
click at [1010, 581] on p "At [GEOGRAPHIC_DATA], we believe that the hiring process should be about people…" at bounding box center [784, 496] width 524 height 546
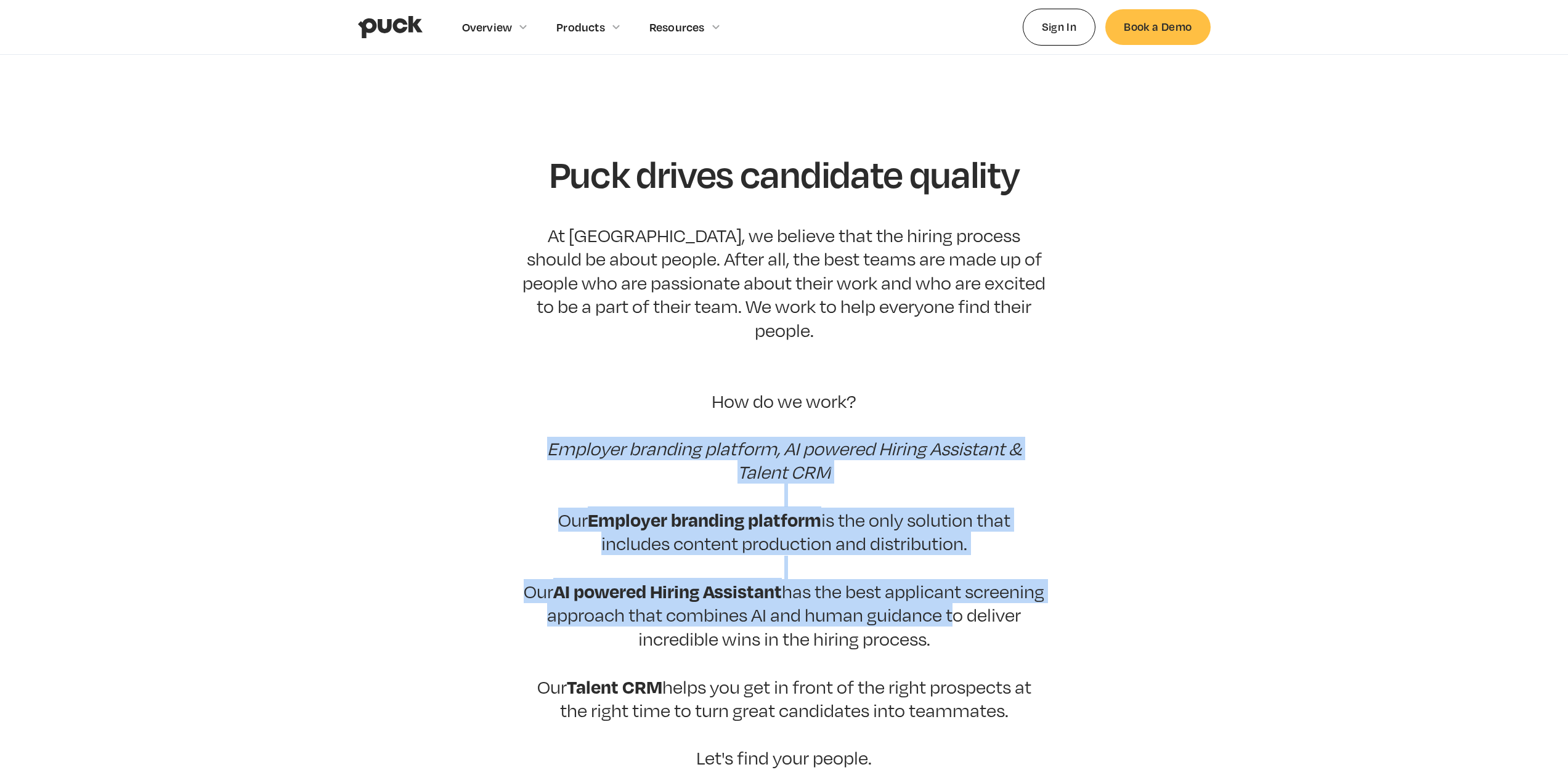
drag, startPoint x: 1010, startPoint y: 581, endPoint x: 873, endPoint y: 422, distance: 209.9
click at [874, 423] on p "At [GEOGRAPHIC_DATA], we believe that the hiring process should be about people…" at bounding box center [784, 496] width 524 height 546
drag, startPoint x: 873, startPoint y: 422, endPoint x: 999, endPoint y: 608, distance: 224.7
click at [999, 608] on p "At [GEOGRAPHIC_DATA], we believe that the hiring process should be about people…" at bounding box center [784, 496] width 524 height 546
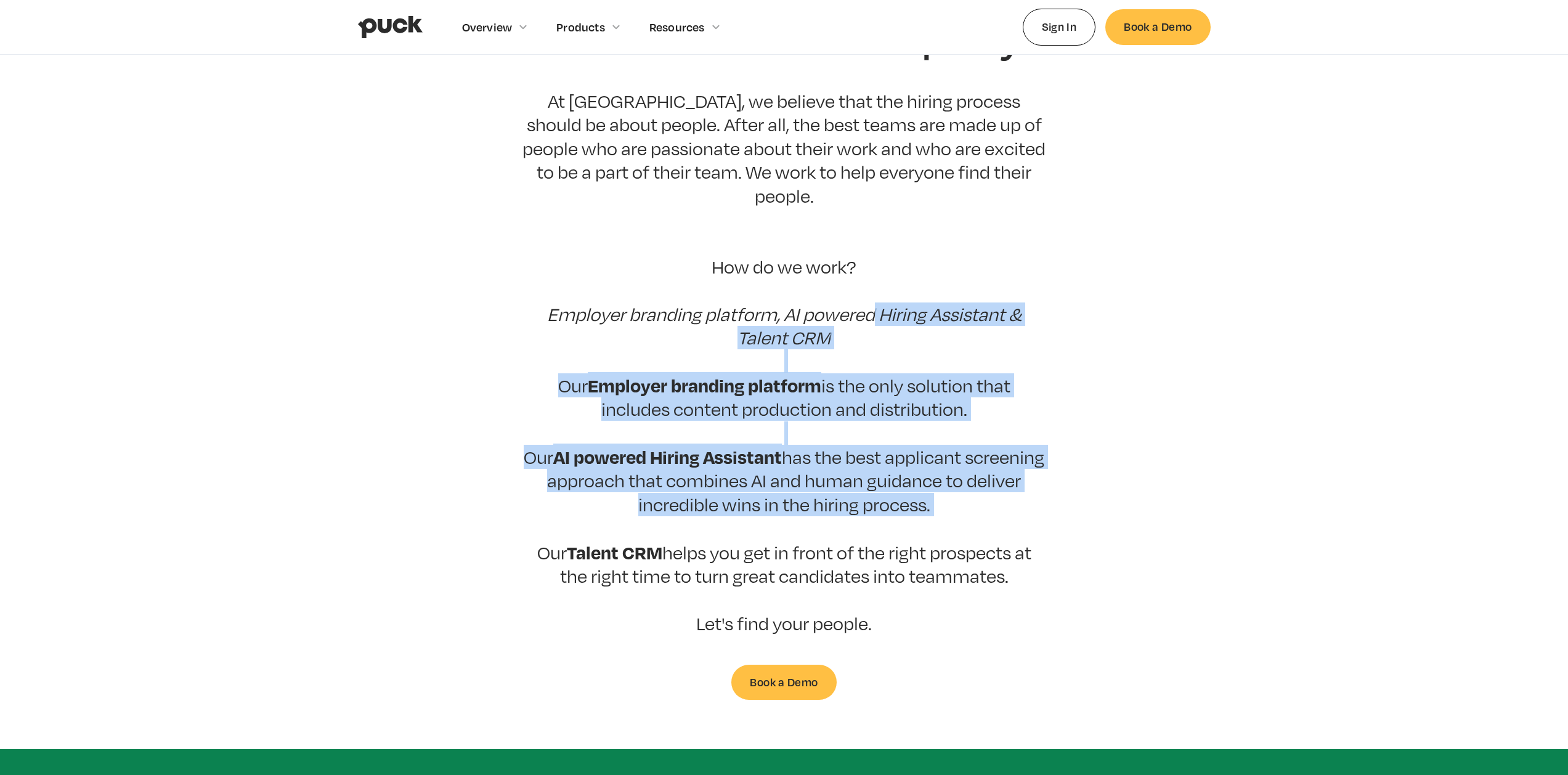
scroll to position [144, 0]
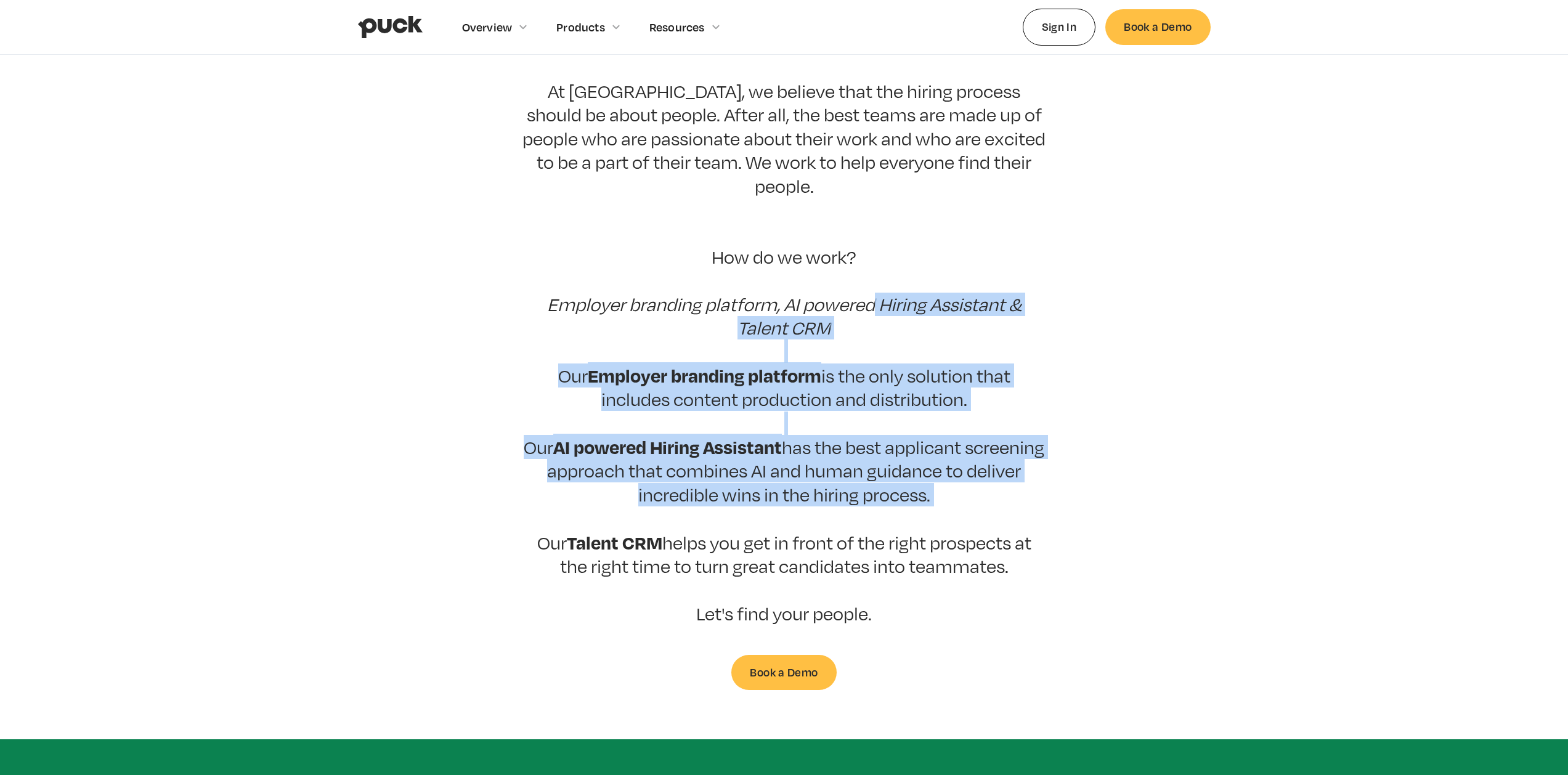
drag, startPoint x: 944, startPoint y: 408, endPoint x: 935, endPoint y: 376, distance: 33.2
click at [944, 407] on p "At [GEOGRAPHIC_DATA], we believe that the hiring process should be about people…" at bounding box center [784, 353] width 524 height 546
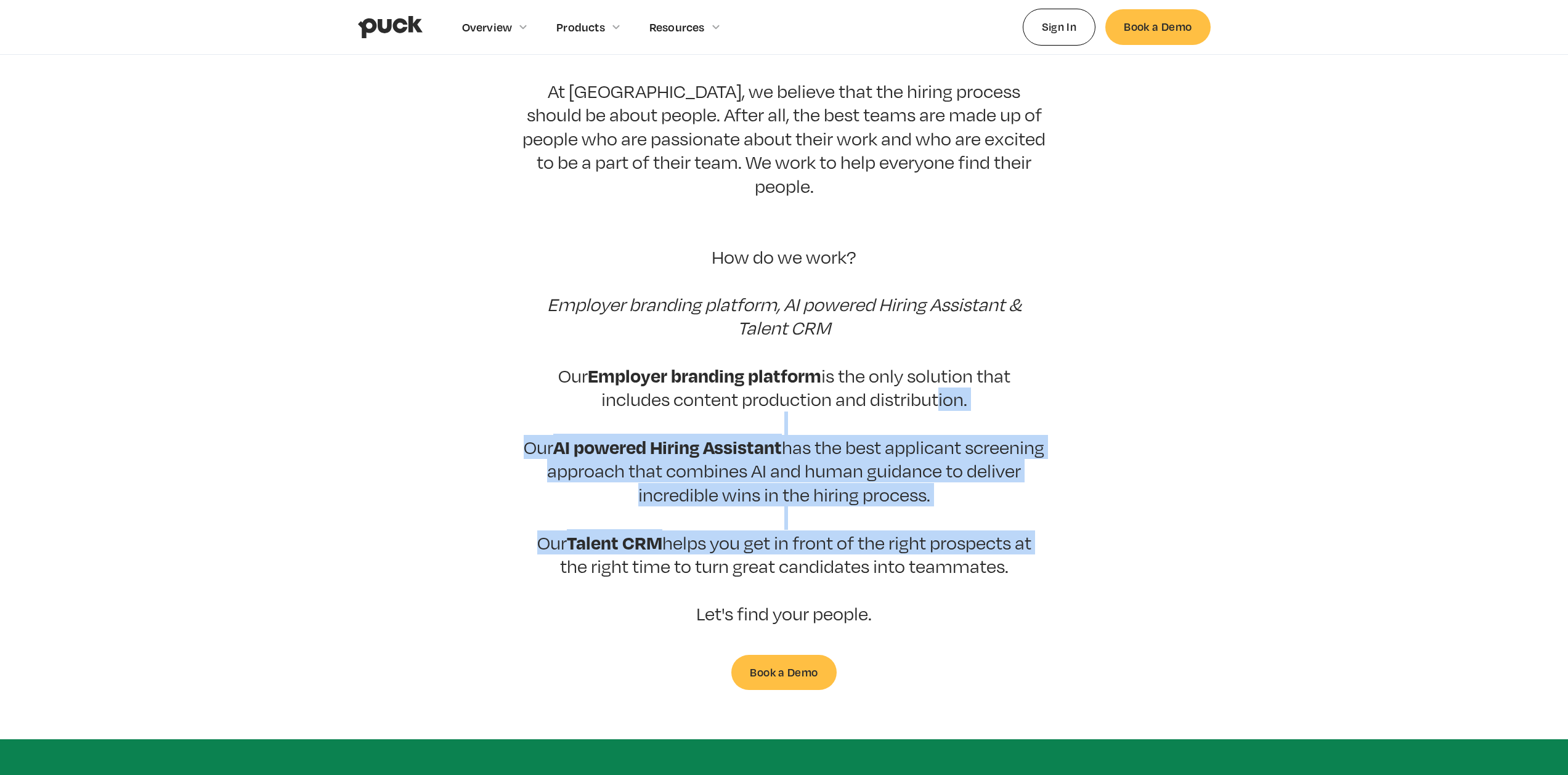
drag, startPoint x: 935, startPoint y: 376, endPoint x: 1038, endPoint y: 512, distance: 170.6
click at [1038, 512] on p "At [GEOGRAPHIC_DATA], we believe that the hiring process should be about people…" at bounding box center [784, 353] width 524 height 546
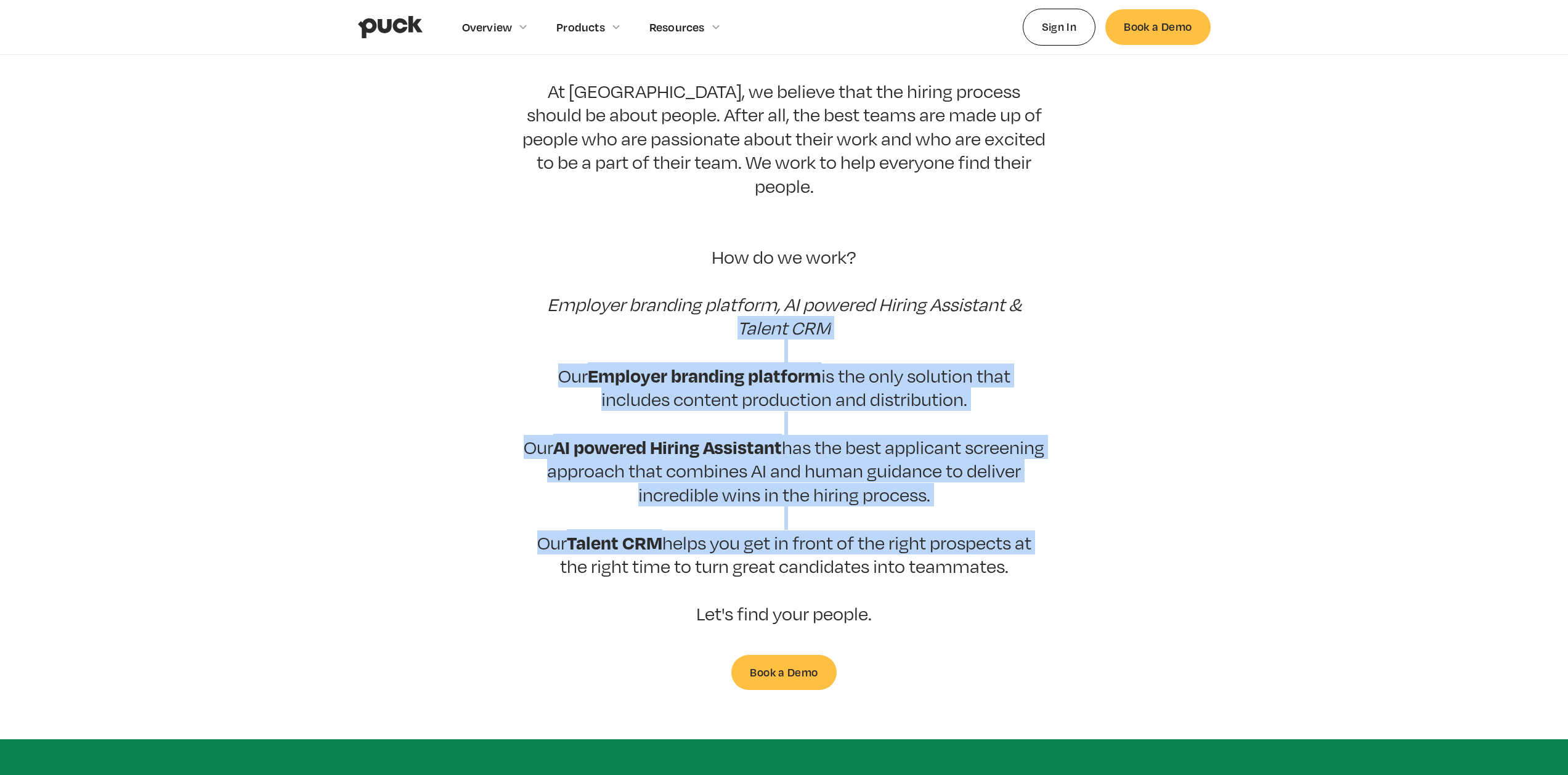
drag, startPoint x: 1013, startPoint y: 495, endPoint x: 515, endPoint y: 280, distance: 542.4
click at [550, 308] on p "At [GEOGRAPHIC_DATA], we believe that the hiring process should be about people…" at bounding box center [784, 353] width 524 height 546
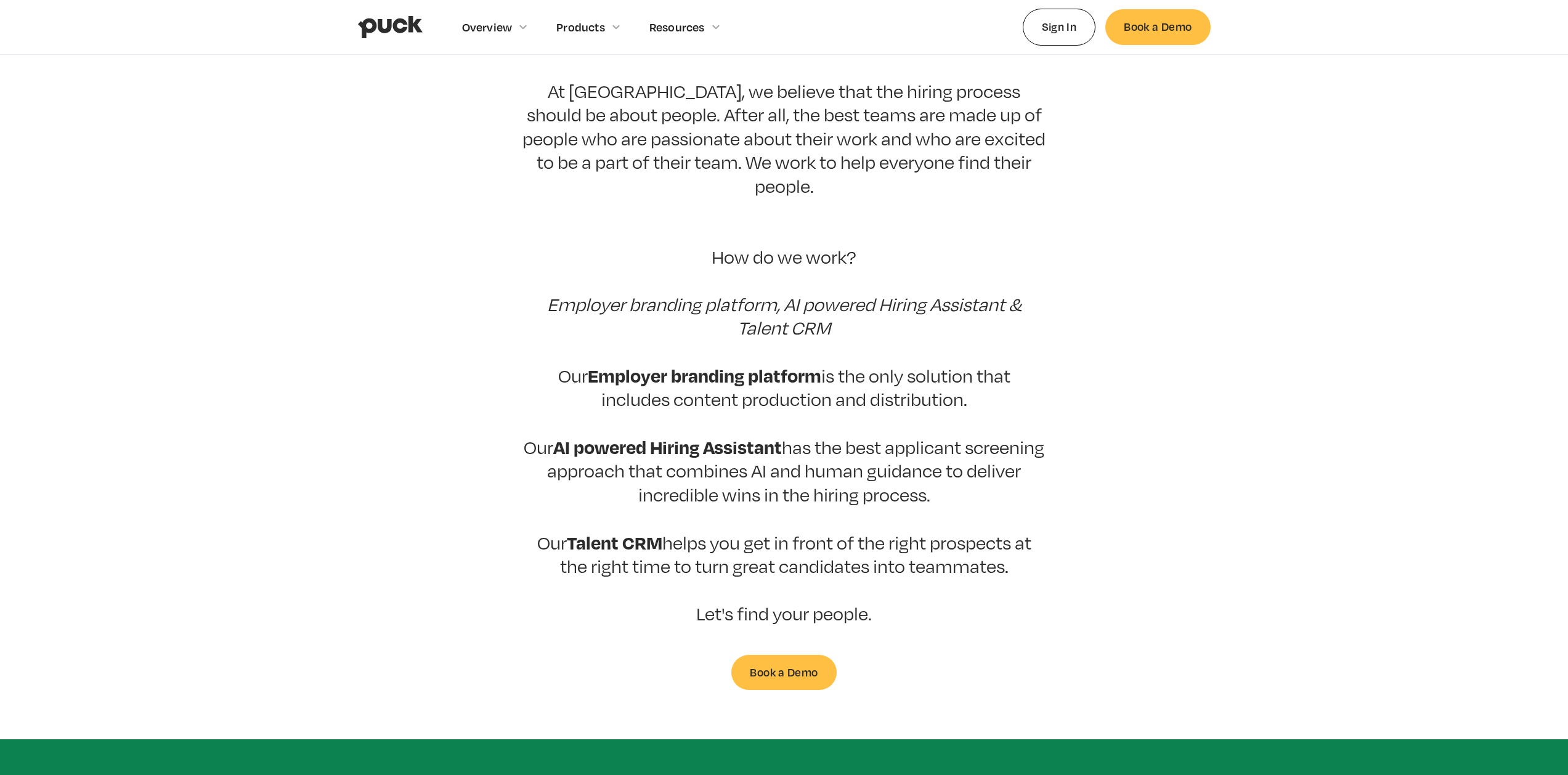
click at [488, 255] on section "Puck drives candidate quality At [GEOGRAPHIC_DATA], we believe that the hiring …" at bounding box center [784, 349] width 1568 height 681
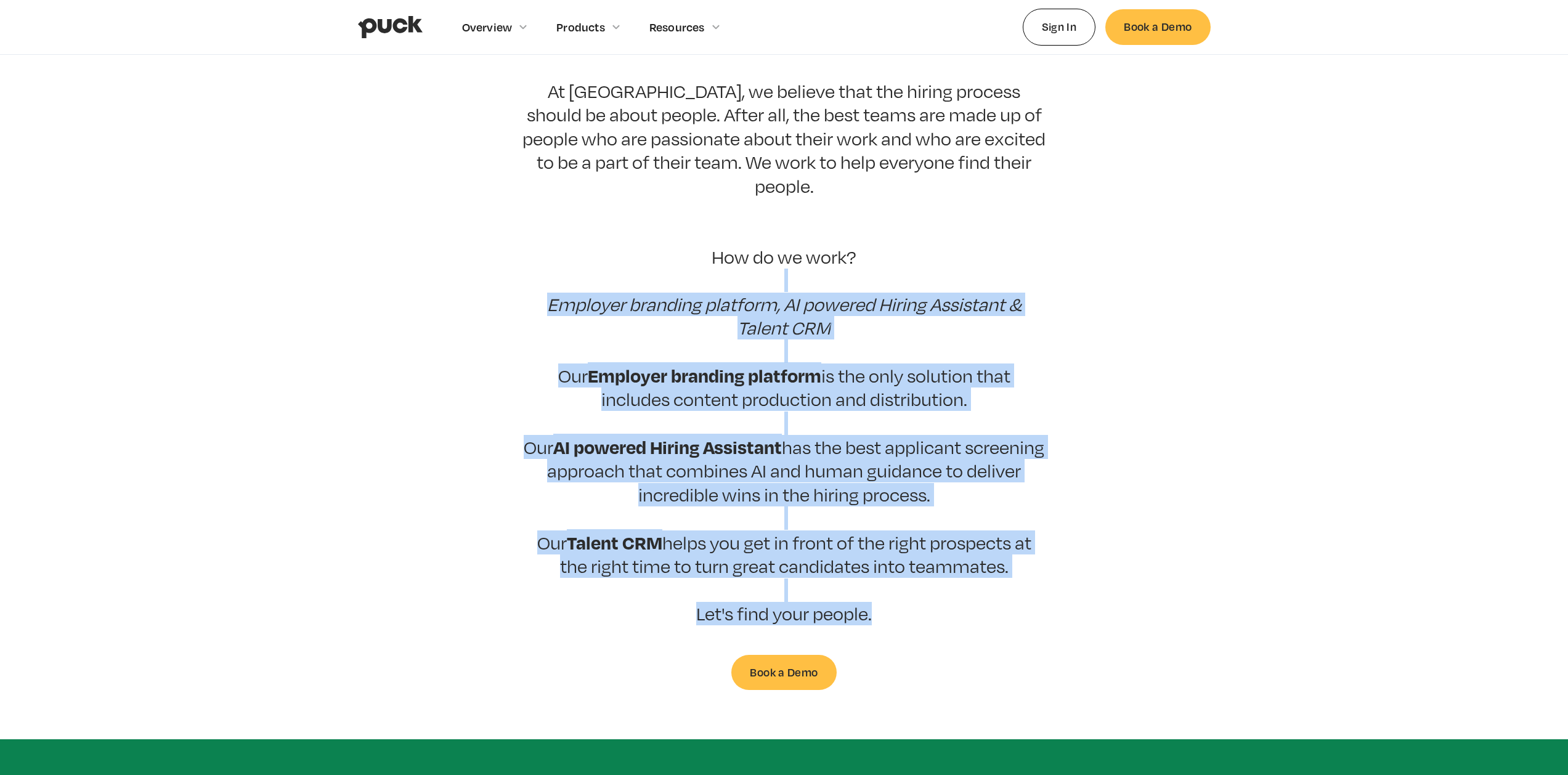
drag, startPoint x: 484, startPoint y: 246, endPoint x: 906, endPoint y: 618, distance: 562.6
click at [888, 623] on section "Puck drives candidate quality At [GEOGRAPHIC_DATA], we believe that the hiring …" at bounding box center [784, 349] width 1568 height 681
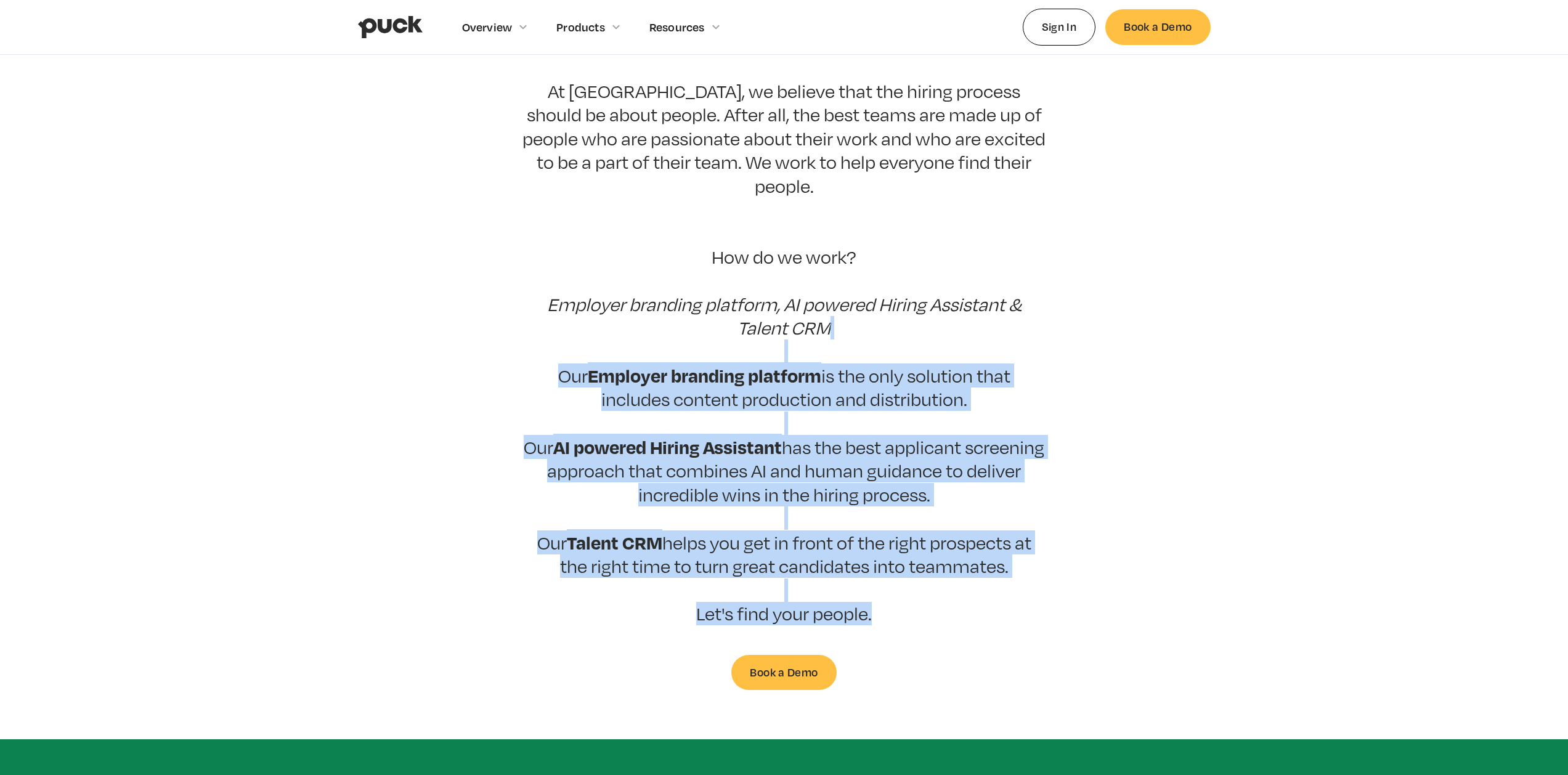
drag, startPoint x: 918, startPoint y: 611, endPoint x: 441, endPoint y: 280, distance: 580.6
click at [464, 297] on section "Puck drives candidate quality At [GEOGRAPHIC_DATA], we believe that the hiring …" at bounding box center [784, 349] width 1568 height 681
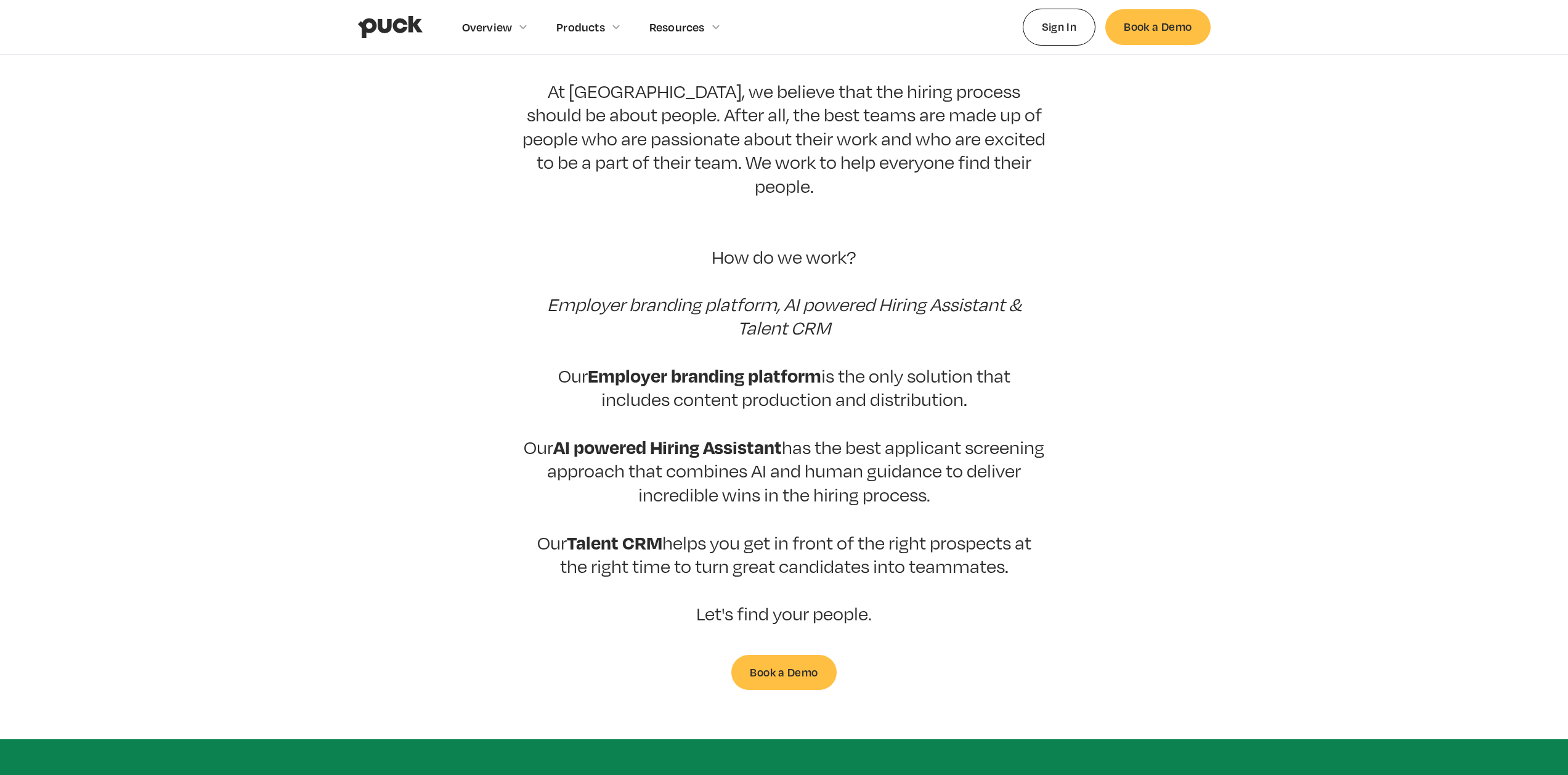
click at [429, 267] on section "Puck drives candidate quality At [GEOGRAPHIC_DATA], we believe that the hiring …" at bounding box center [784, 349] width 1568 height 681
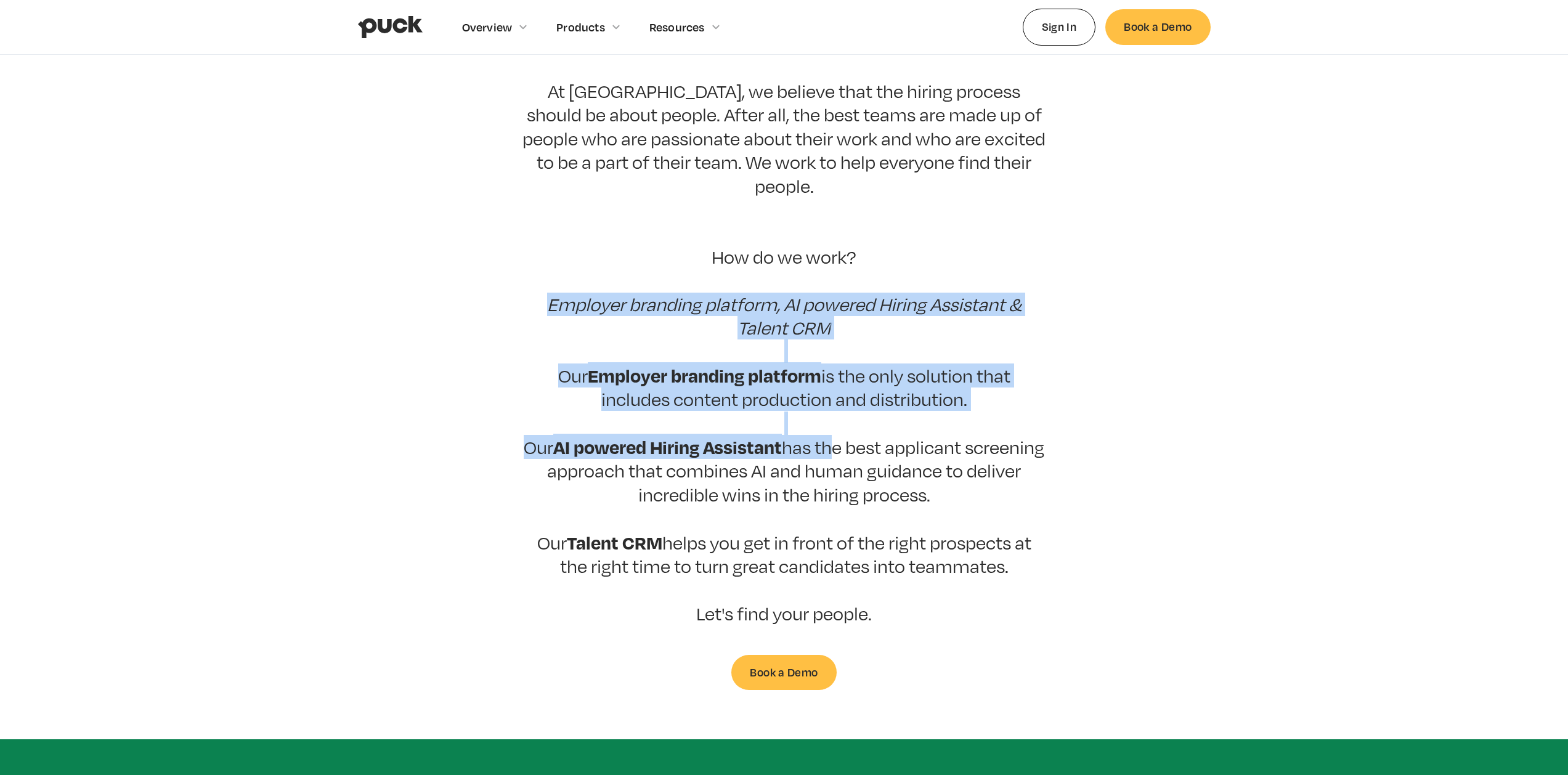
drag, startPoint x: 629, startPoint y: 327, endPoint x: 1083, endPoint y: 557, distance: 508.9
click at [958, 468] on section "Puck drives candidate quality At [GEOGRAPHIC_DATA], we believe that the hiring …" at bounding box center [784, 349] width 1568 height 681
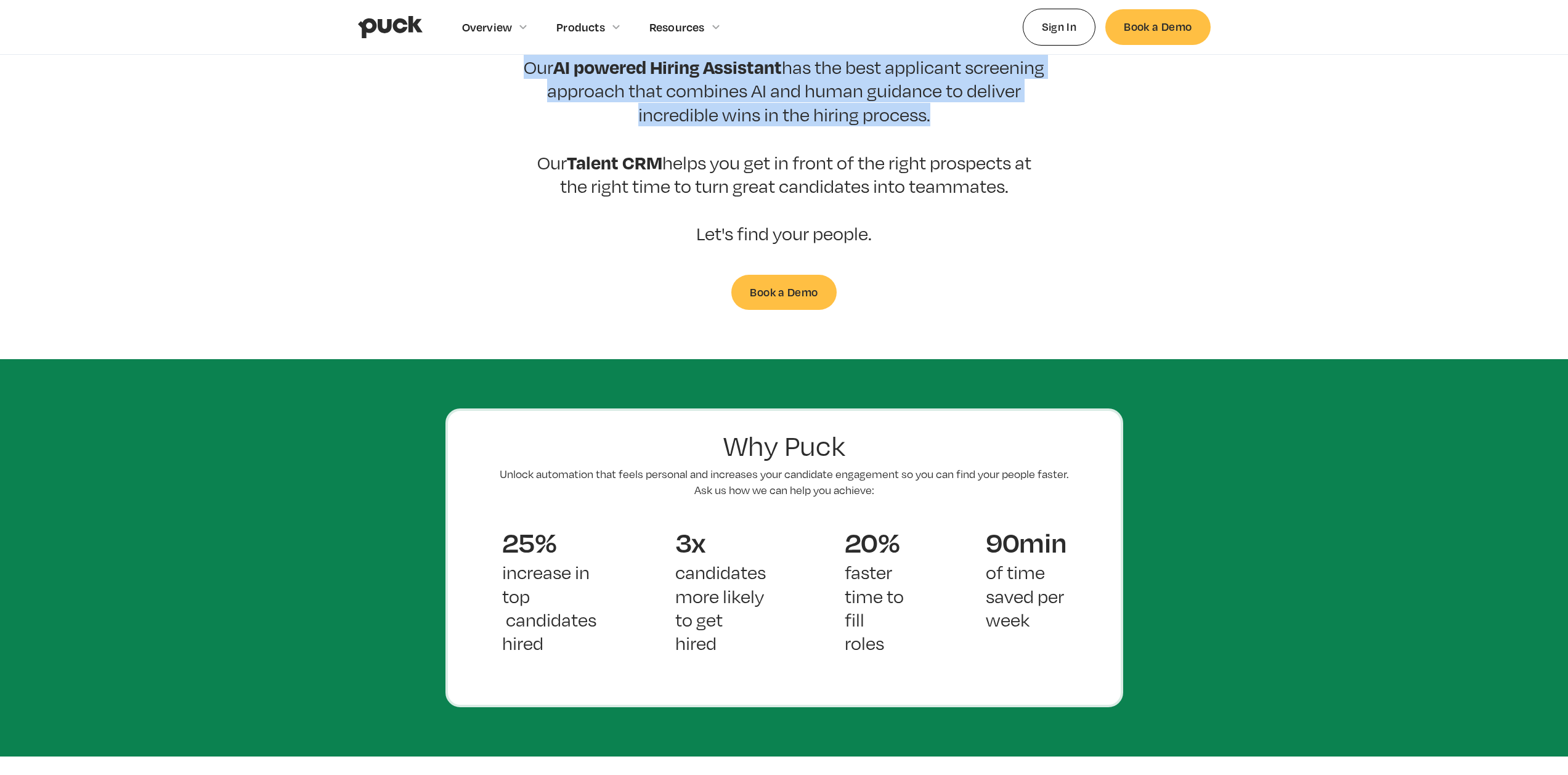
scroll to position [728, 0]
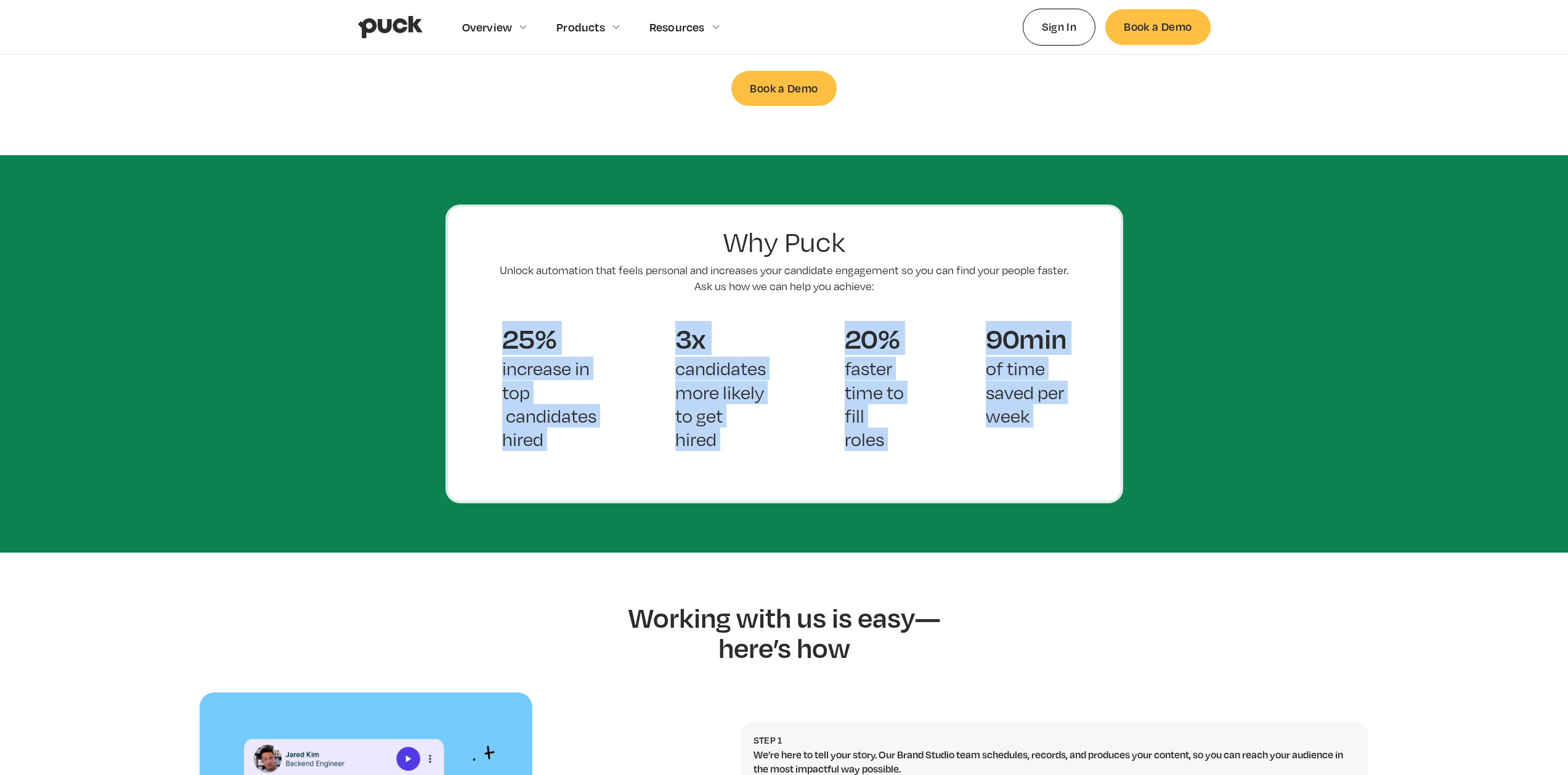
drag, startPoint x: 416, startPoint y: 294, endPoint x: 1127, endPoint y: 585, distance: 768.2
click at [1094, 586] on body "Overview Overview Overview How Puck drives candidate quality Explore Team Profi…" at bounding box center [784, 515] width 1568 height 2486
click at [1128, 585] on section "Working with us is easy—here’s how Step 1 We’re here to tell your story. Our Br…" at bounding box center [784, 789] width 1568 height 472
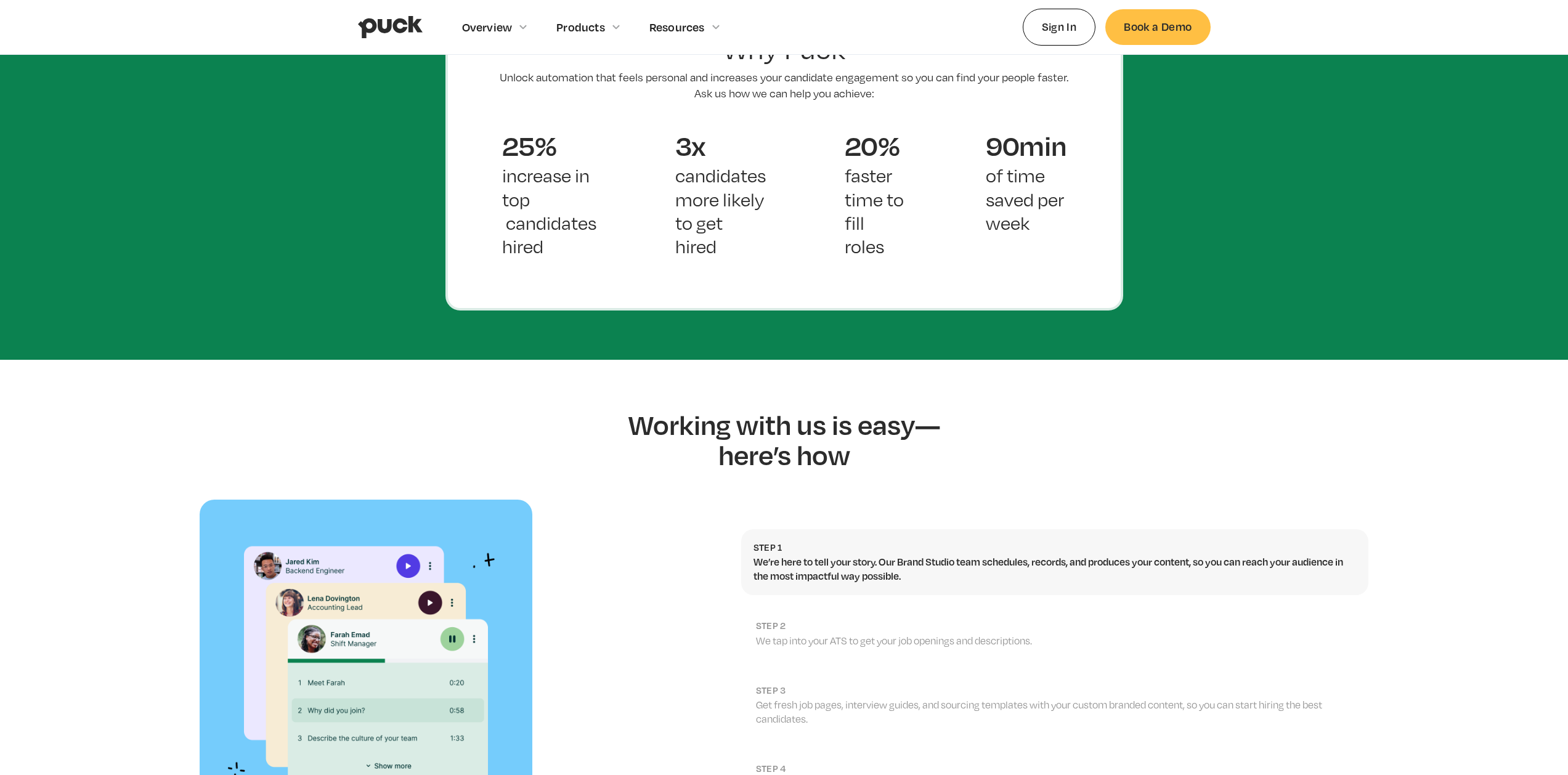
scroll to position [1184, 0]
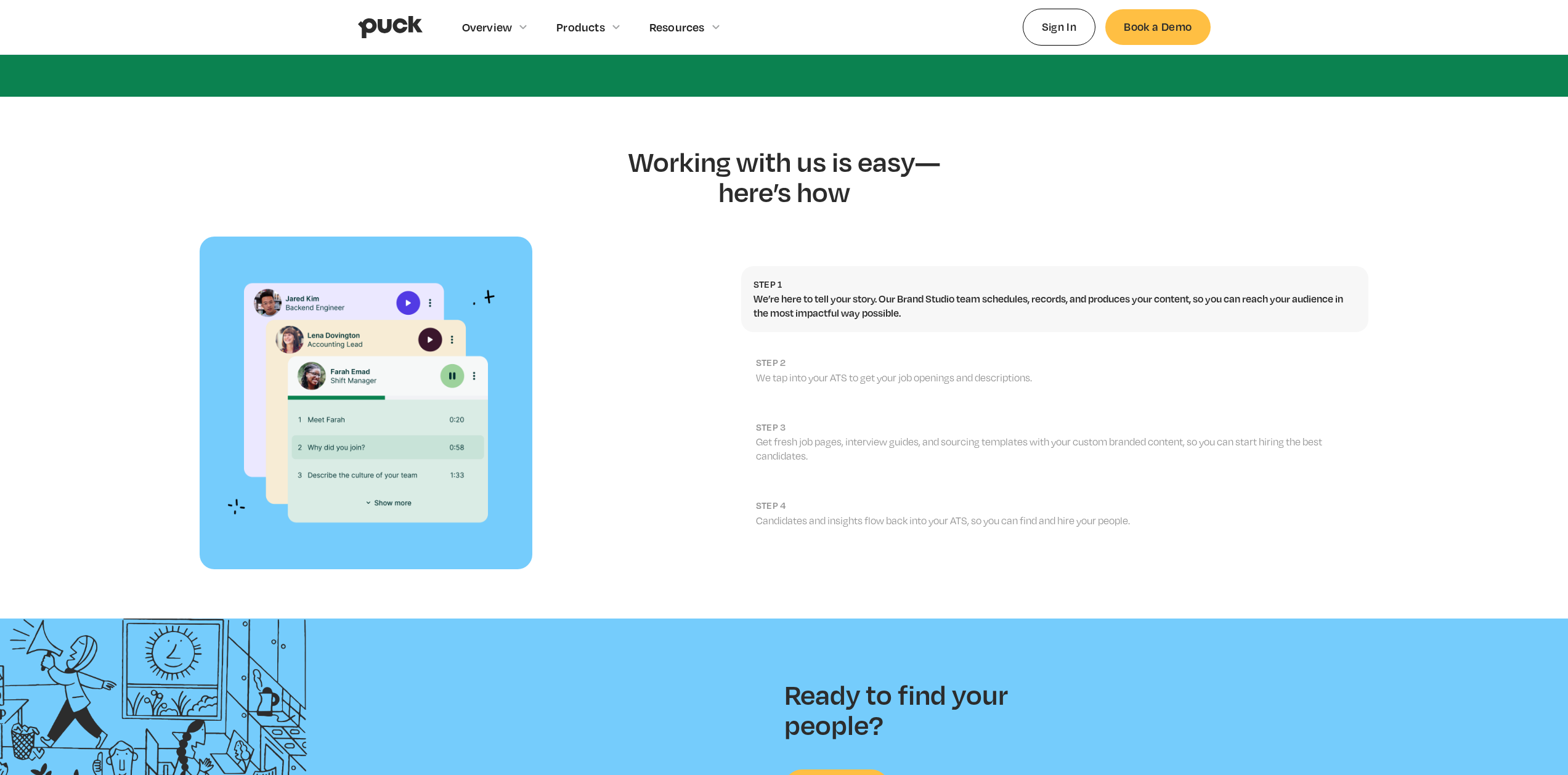
click at [358, 276] on img at bounding box center [365, 402] width 332 height 332
